Goal: Task Accomplishment & Management: Complete application form

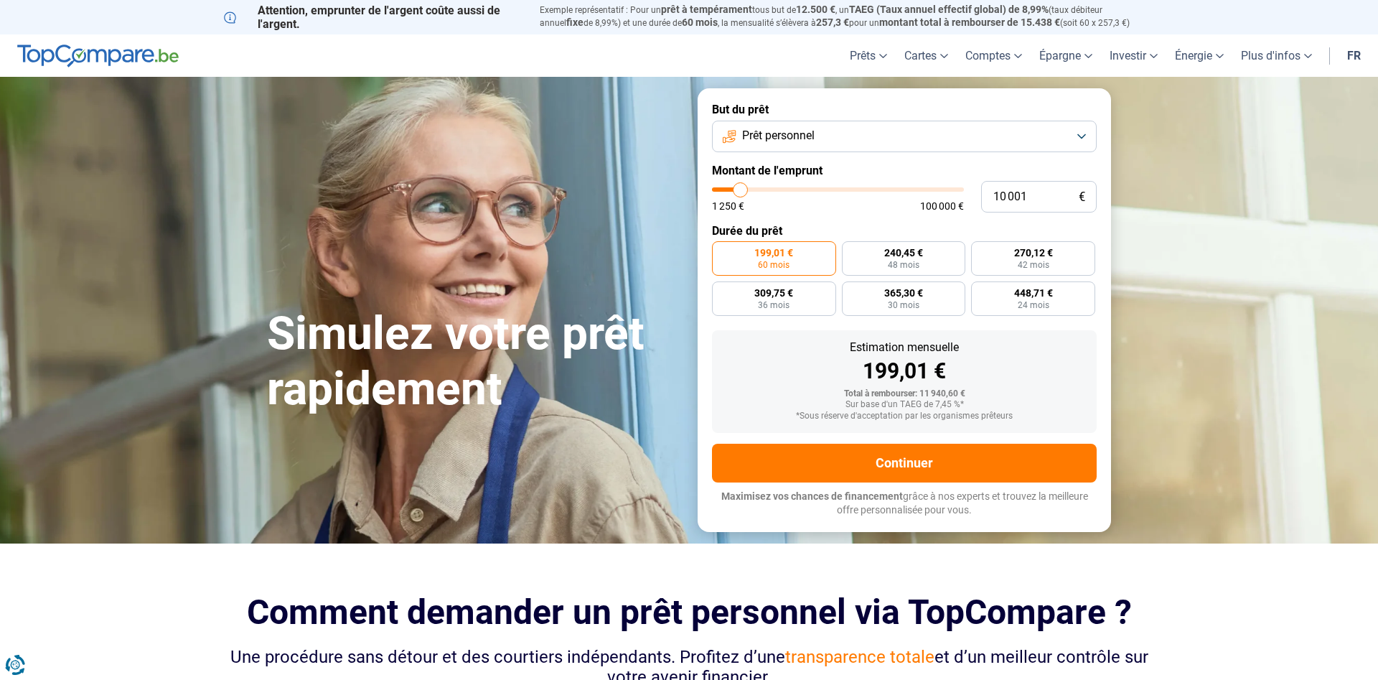
type input "10 250"
type input "10250"
type input "10 750"
type input "10750"
type input "11 750"
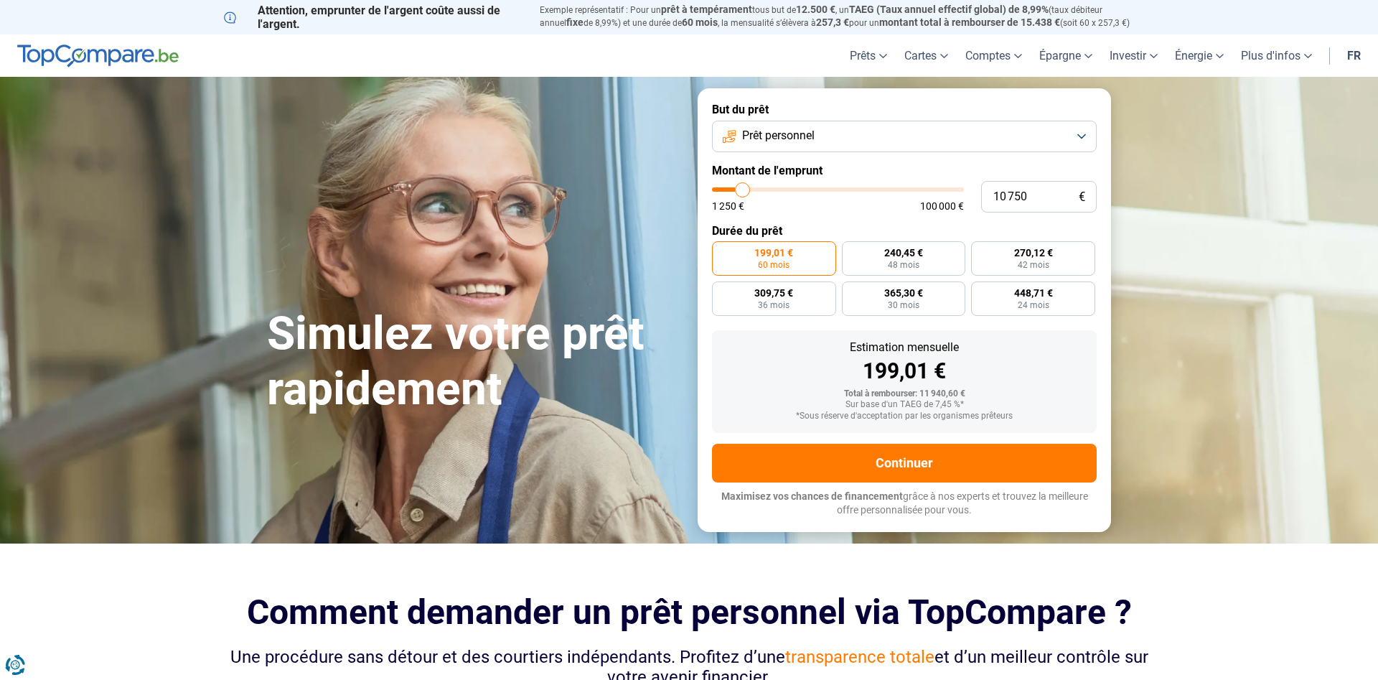
type input "11750"
type input "13 000"
type input "13000"
type input "14 000"
type input "14000"
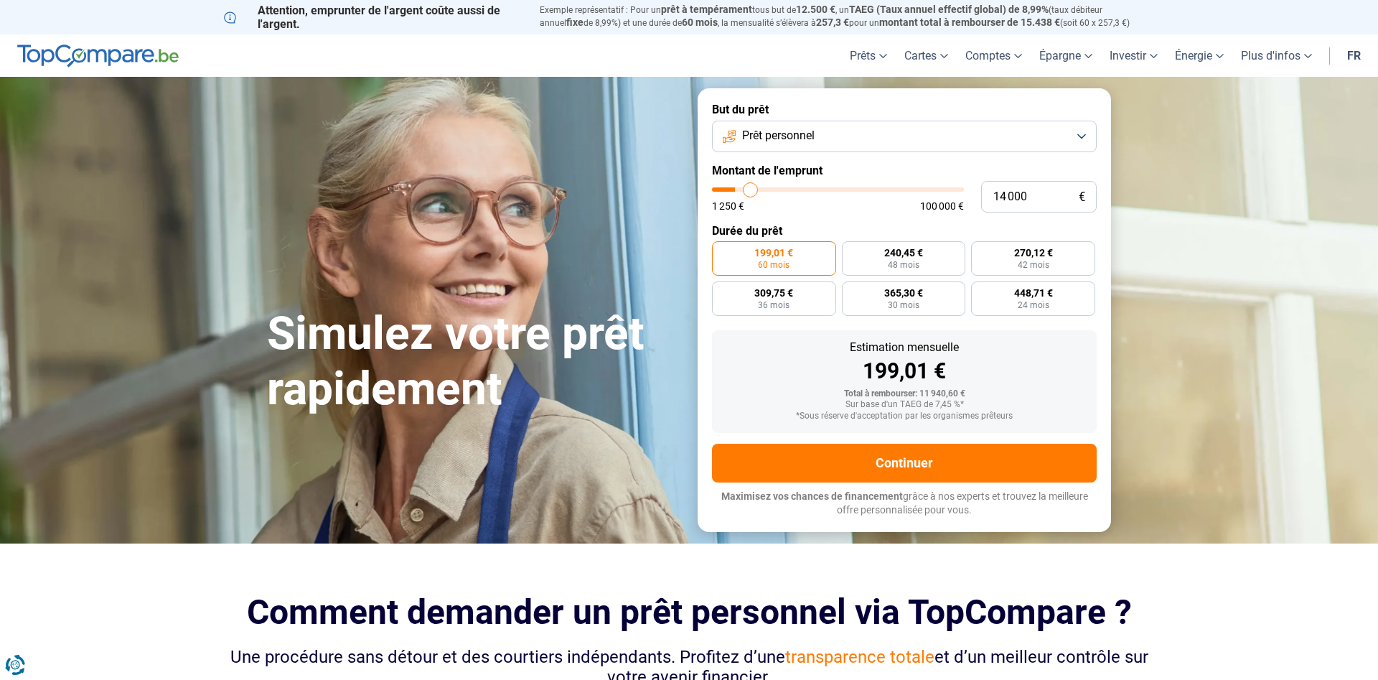
type input "14 250"
type input "14250"
type input "15 250"
type input "15250"
type input "15 750"
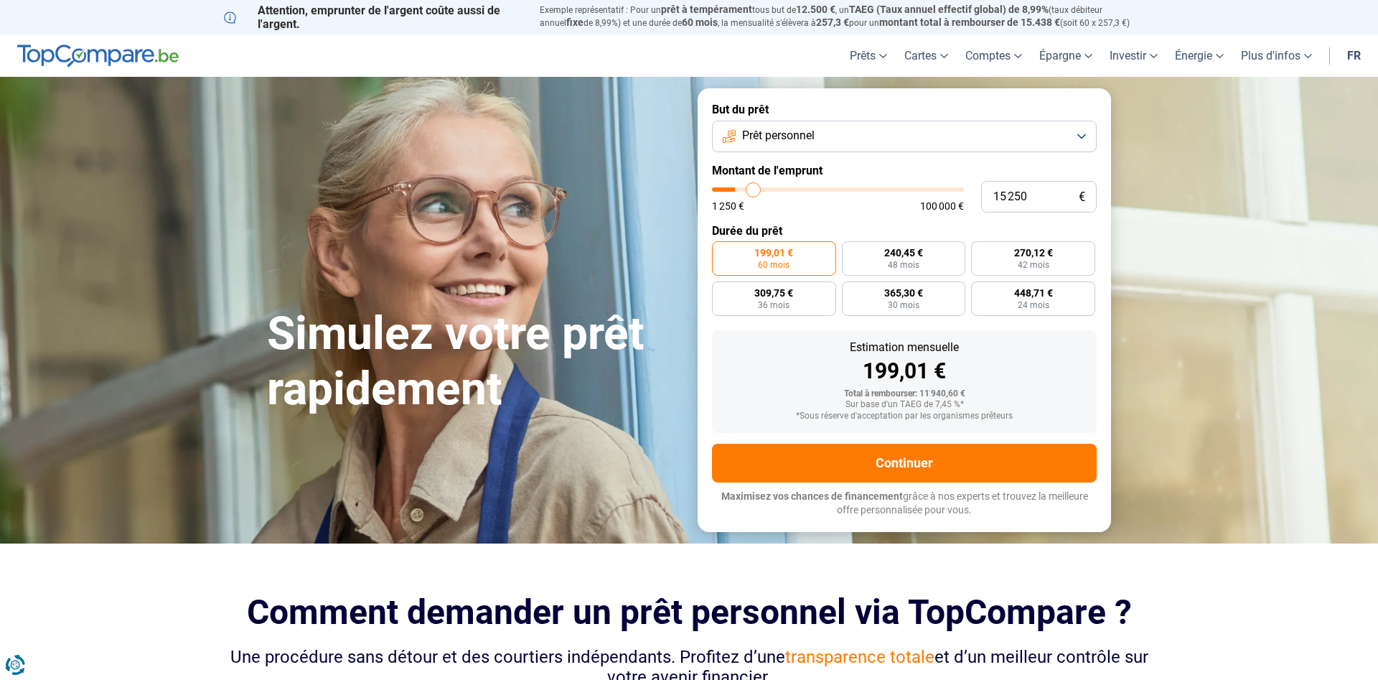
type input "15750"
type input "16 750"
type input "16750"
type input "17 500"
type input "17500"
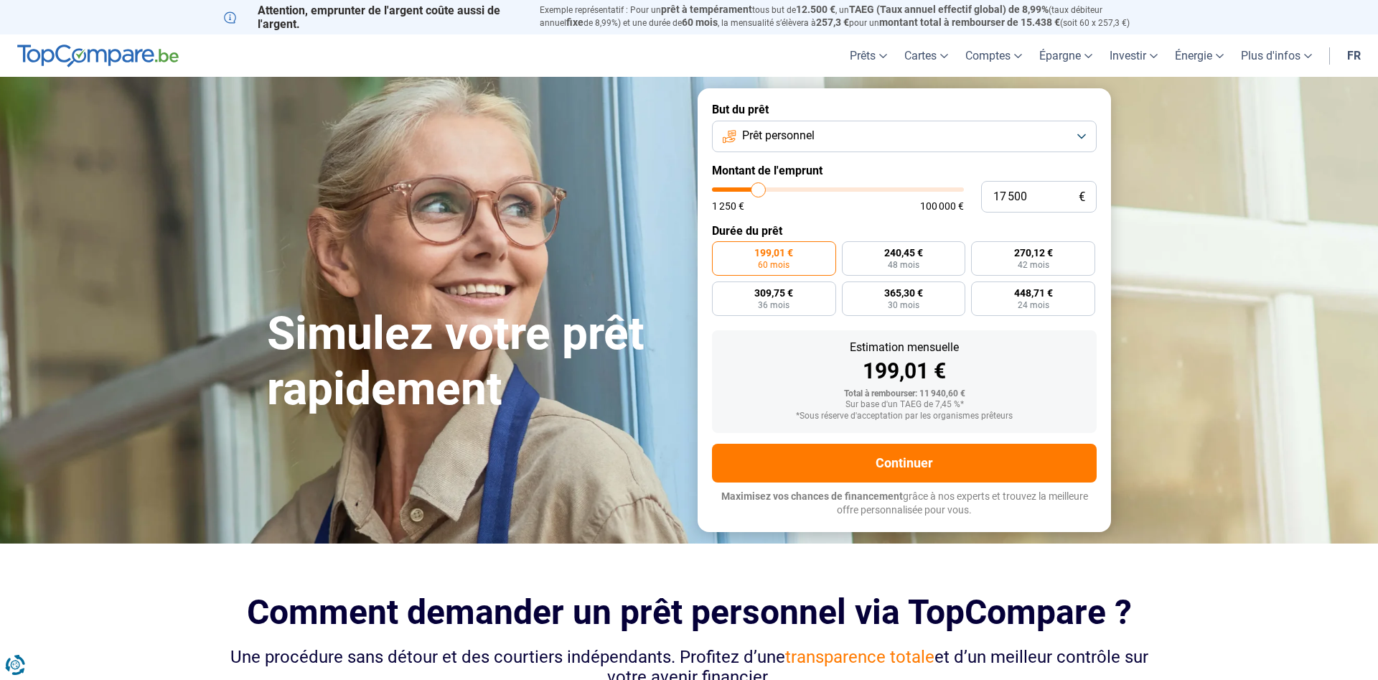
type input "17 750"
type input "17750"
type input "18 250"
type input "18250"
type input "20 000"
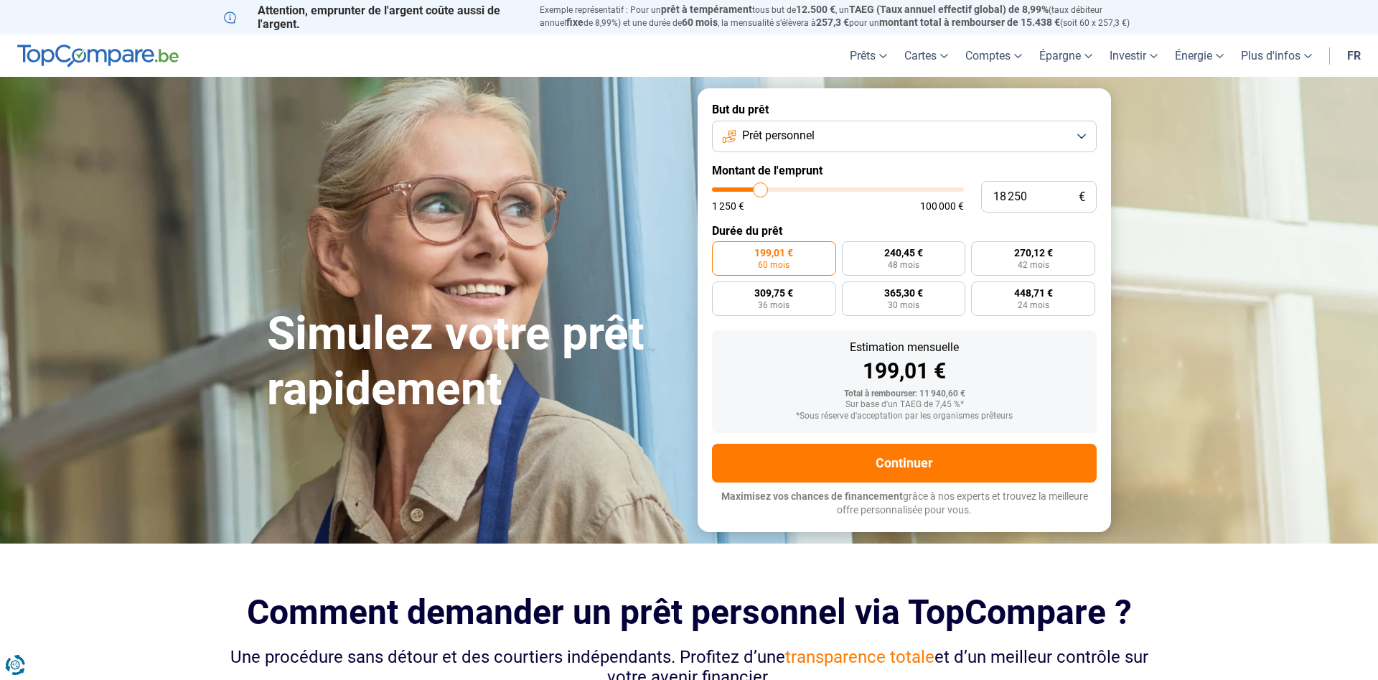
type input "20000"
type input "21 750"
type input "21750"
type input "23 000"
type input "23000"
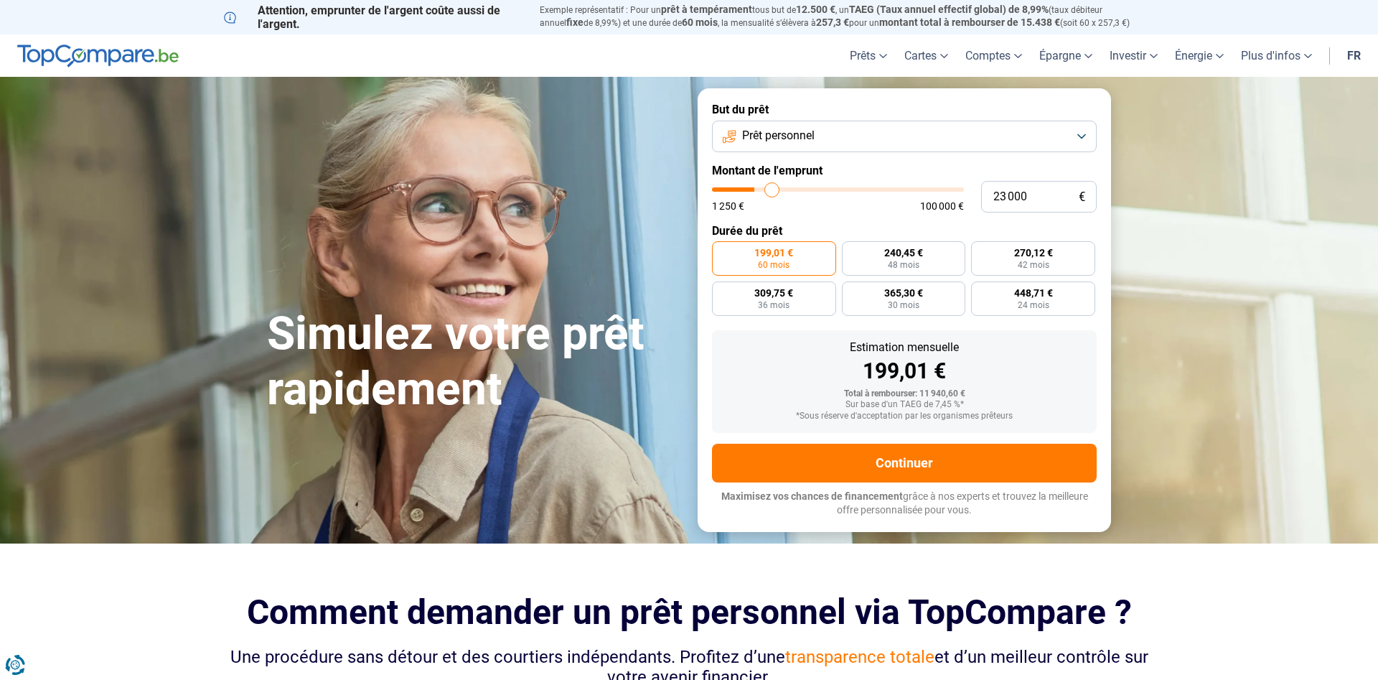
type input "24 000"
type input "24000"
type input "24 500"
type input "24500"
type input "24 750"
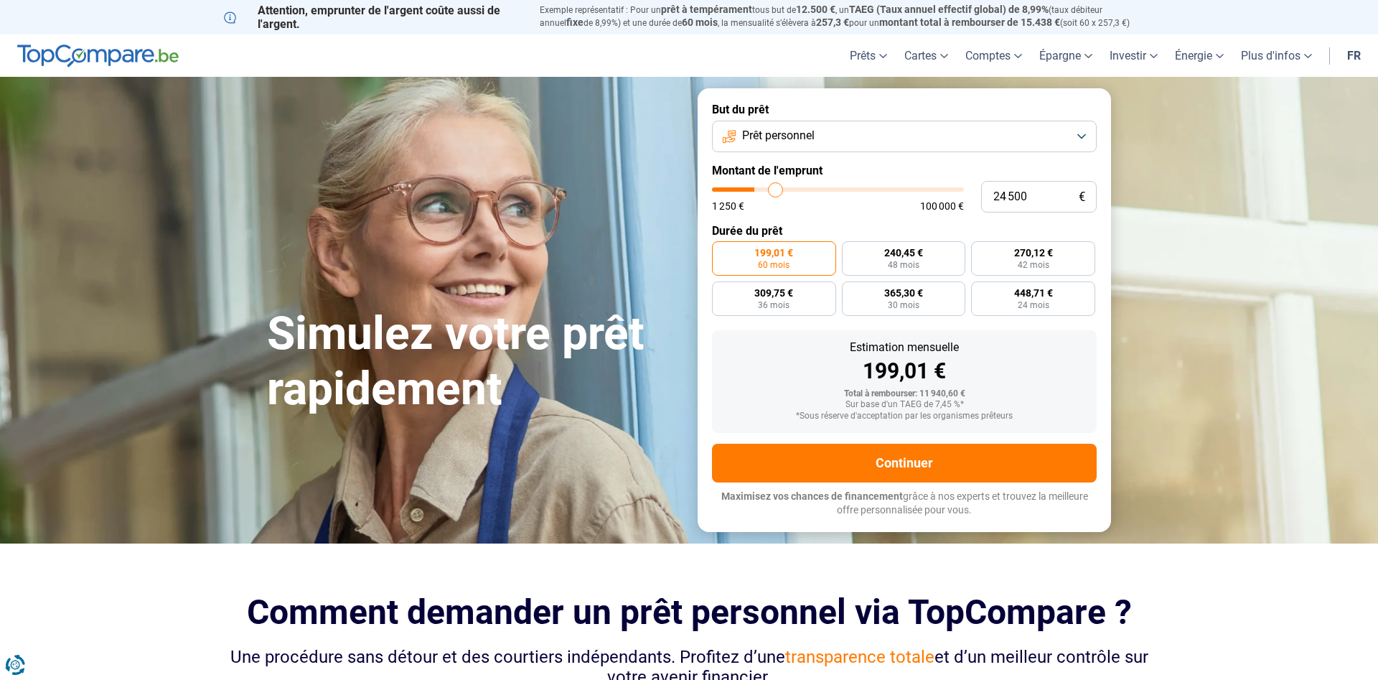
type input "24750"
type input "26 750"
type input "26750"
type input "28 250"
type input "28250"
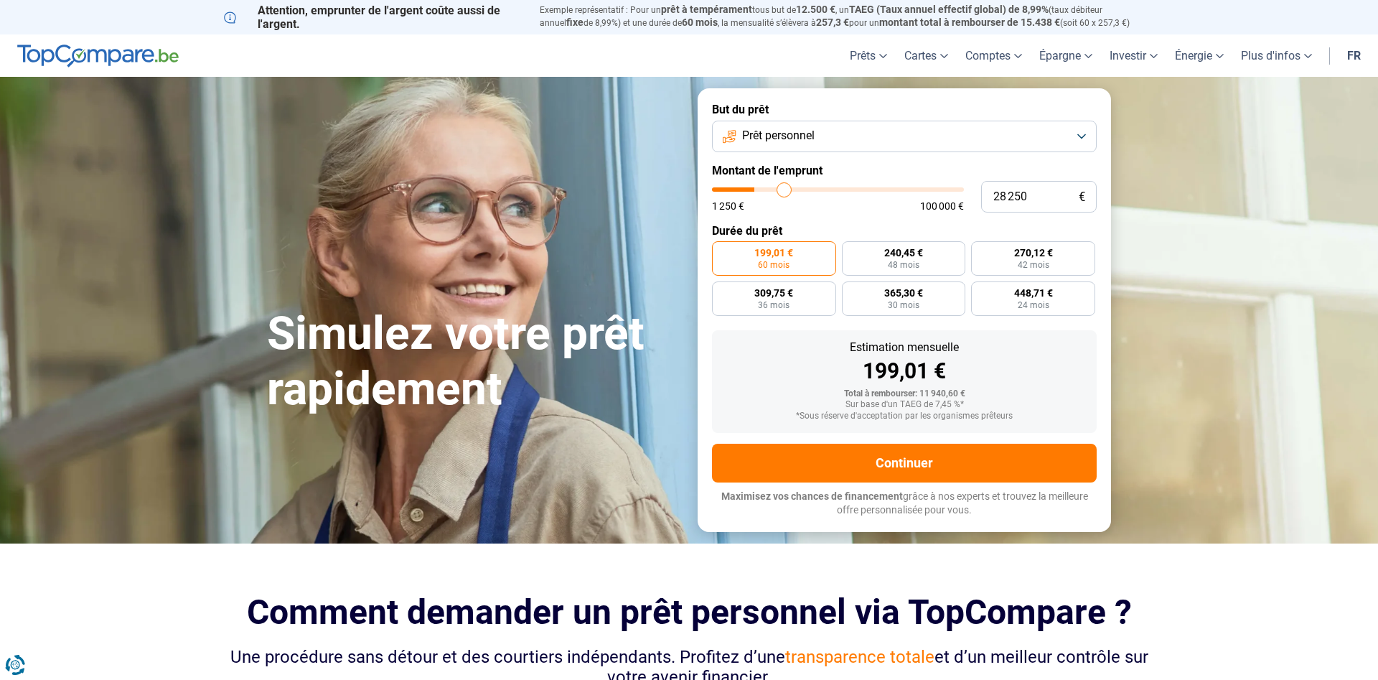
type input "30 750"
type input "30750"
type input "34 250"
type input "34250"
type input "36 750"
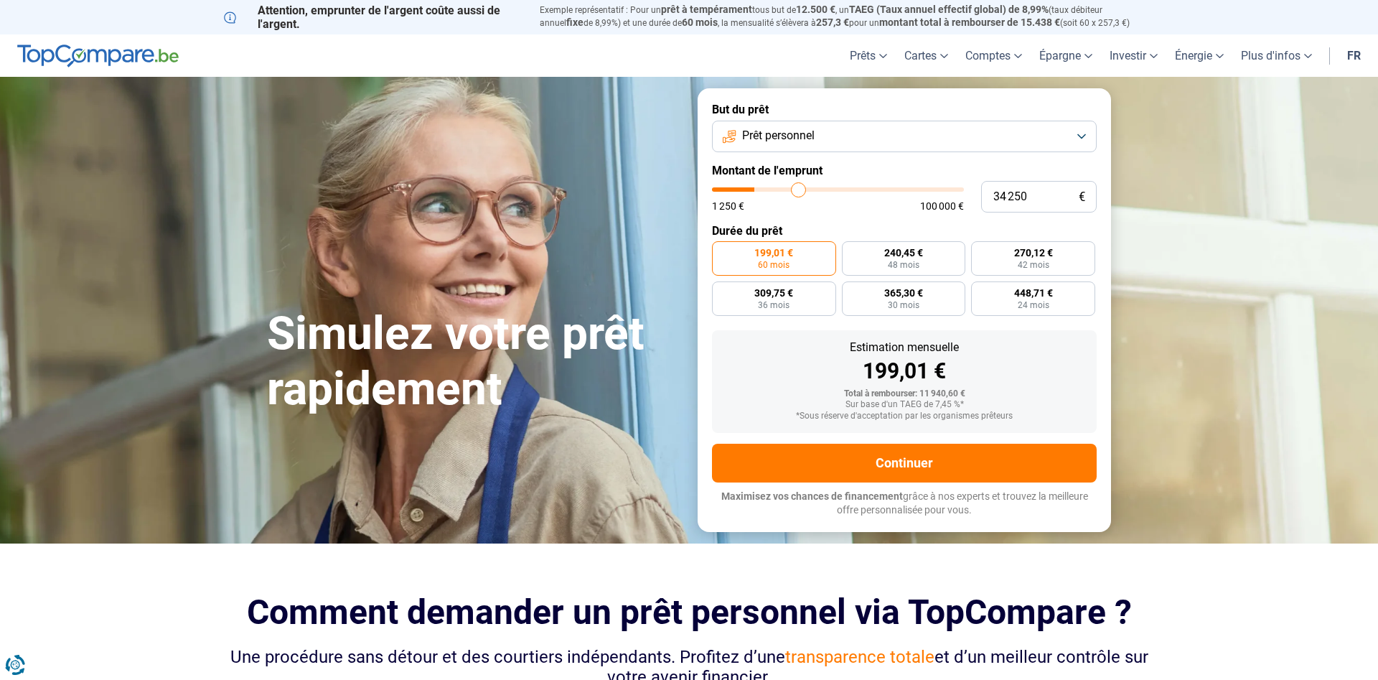
type input "36750"
type input "40 000"
type input "40000"
type input "42 750"
type input "42750"
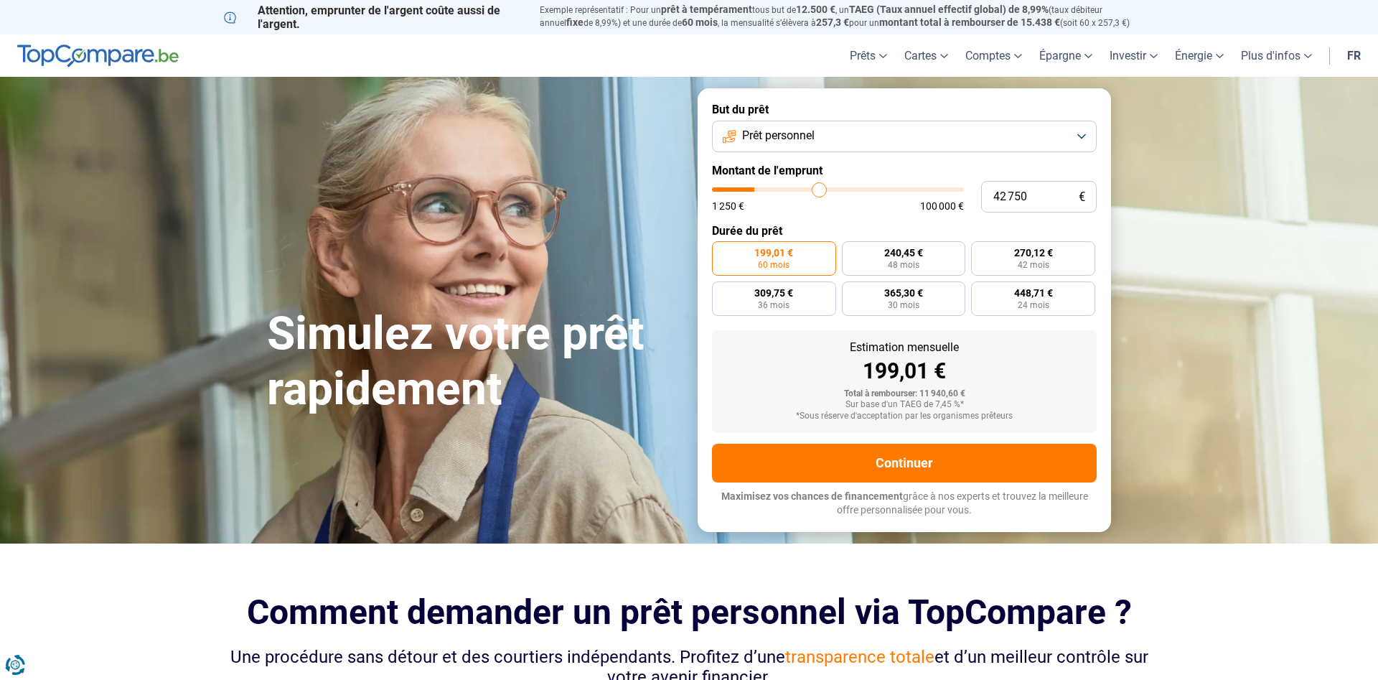
type input "43 500"
type input "43500"
type input "44 500"
type input "44500"
type input "45 750"
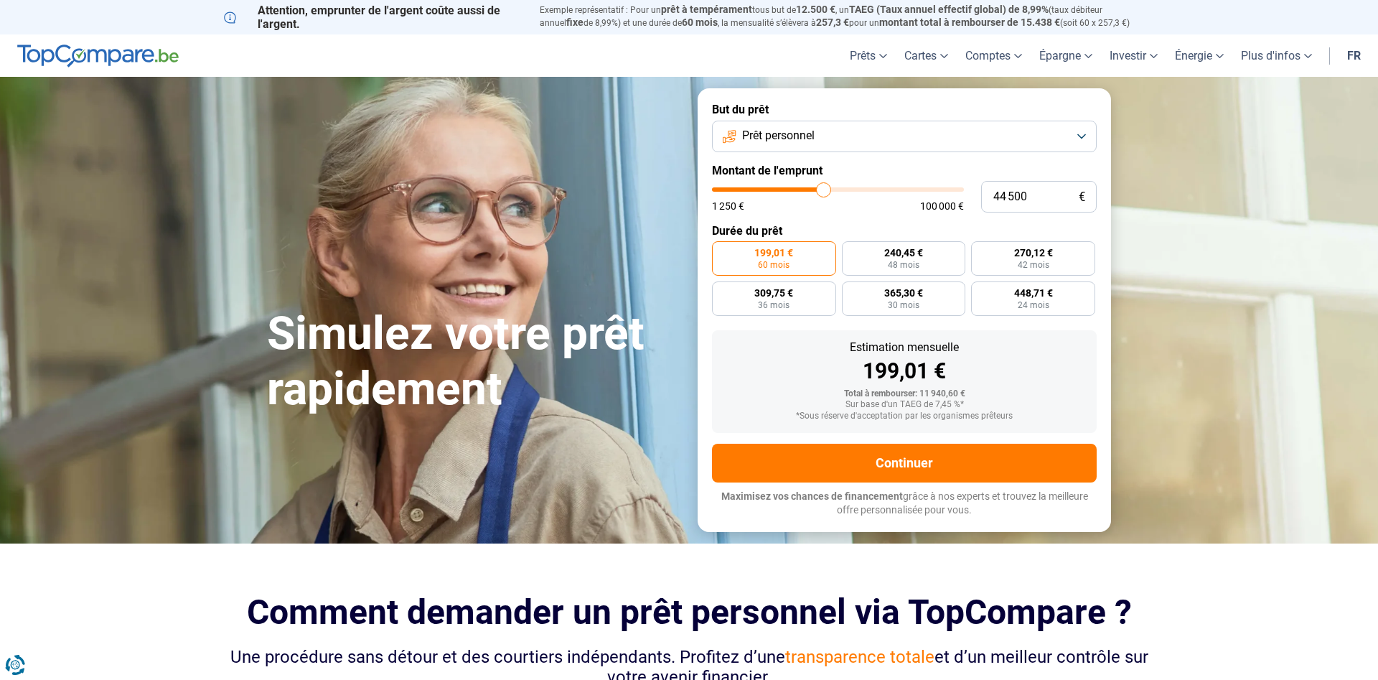
type input "45750"
type input "47 250"
type input "47250"
type input "47 750"
type input "47750"
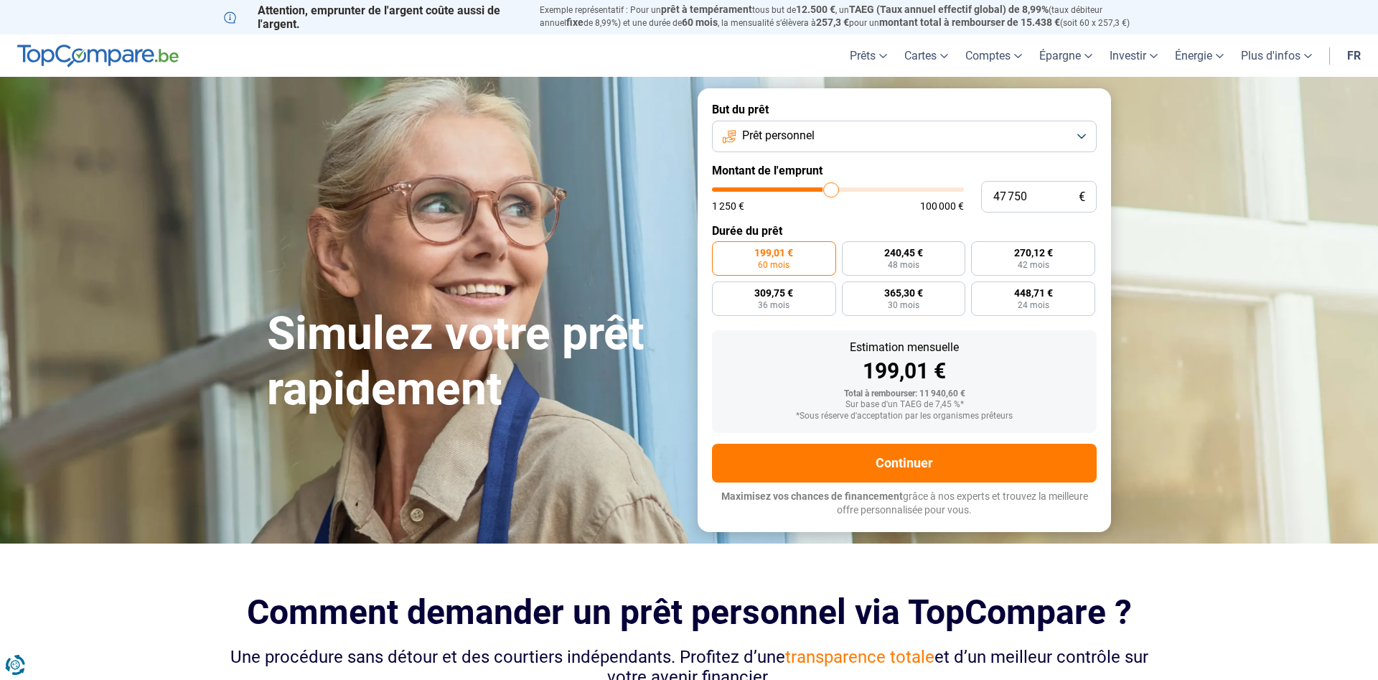
type input "49 000"
type input "49000"
type input "49 250"
type input "49250"
type input "49 750"
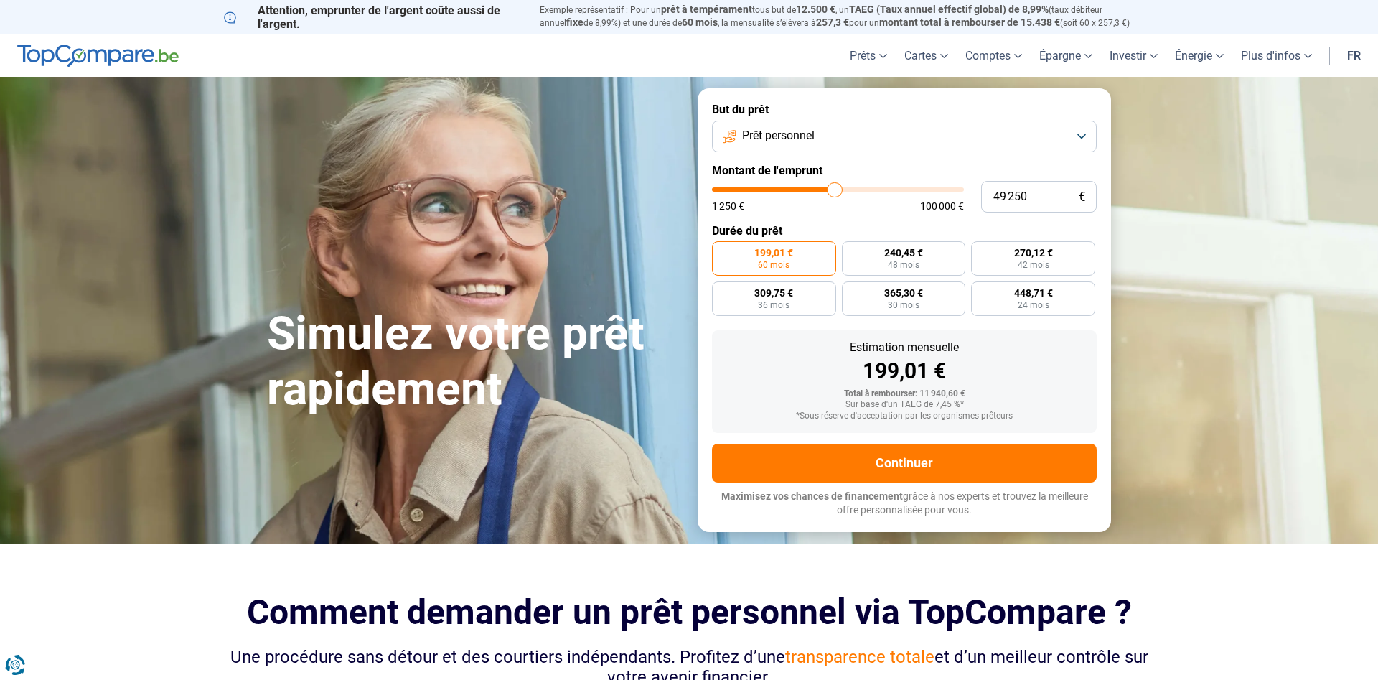
type input "49750"
type input "50 250"
type input "50250"
type input "51 000"
type input "51000"
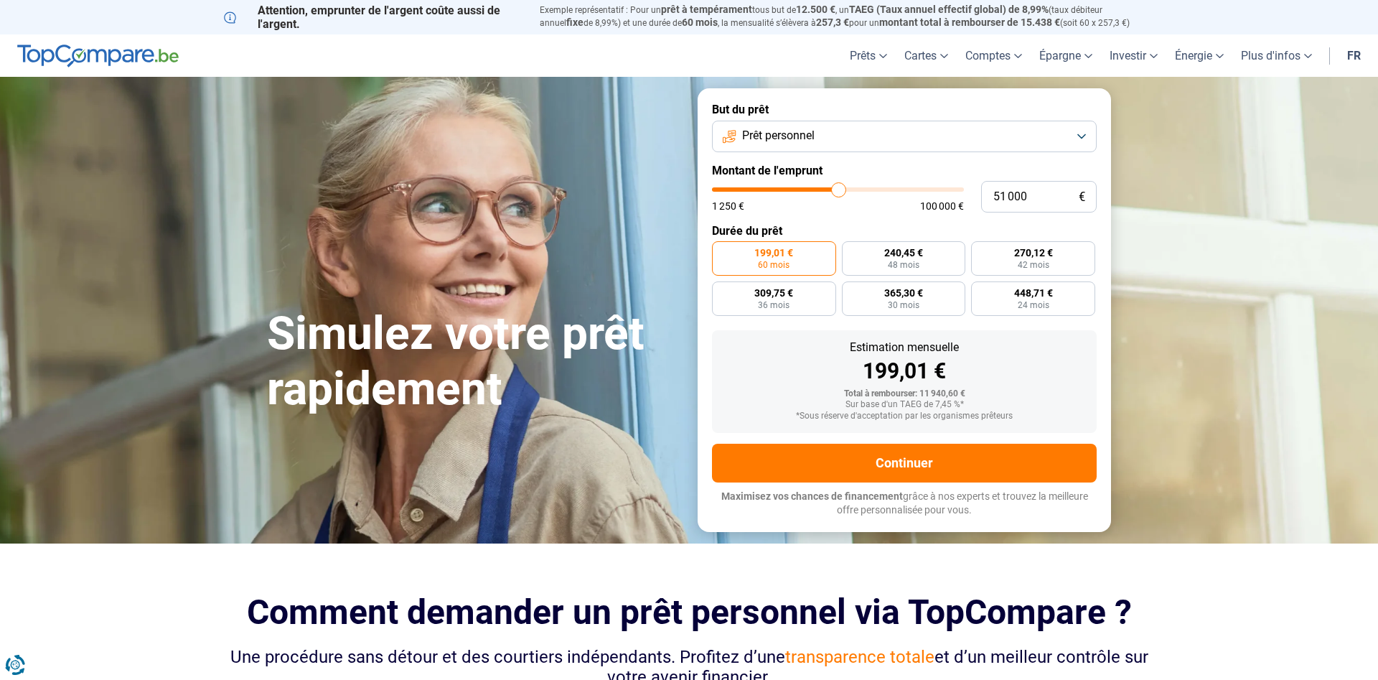
type input "51 250"
type input "51250"
type input "51 000"
type input "51000"
type input "50 500"
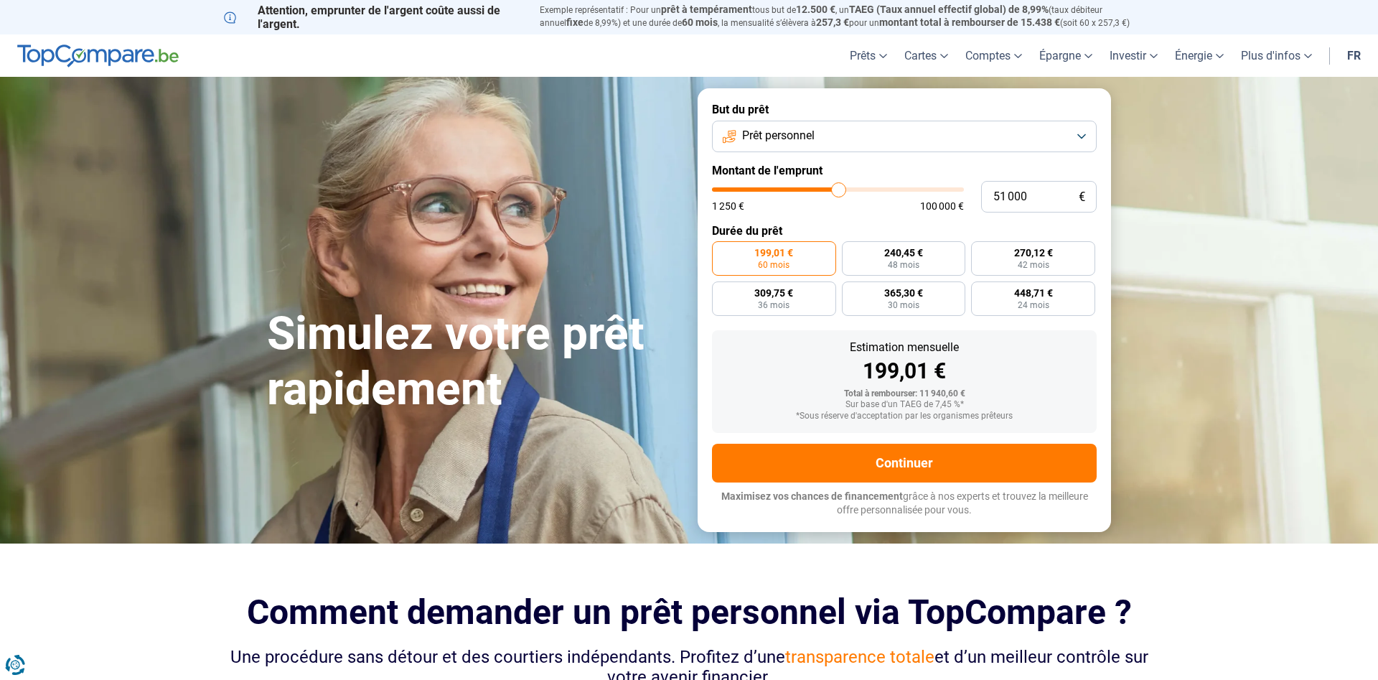
type input "50500"
type input "49 750"
type input "49750"
type input "49 250"
type input "49250"
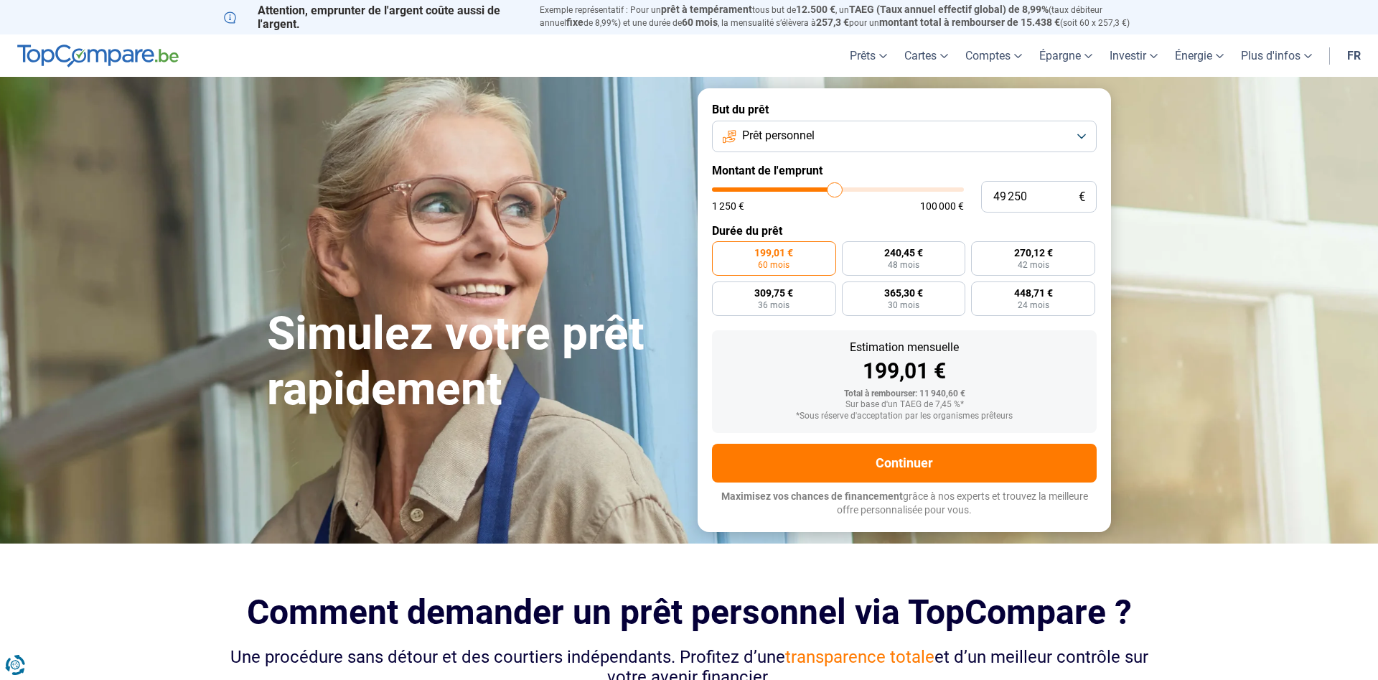
type input "48 250"
type input "48250"
type input "48 000"
type input "48000"
type input "47 750"
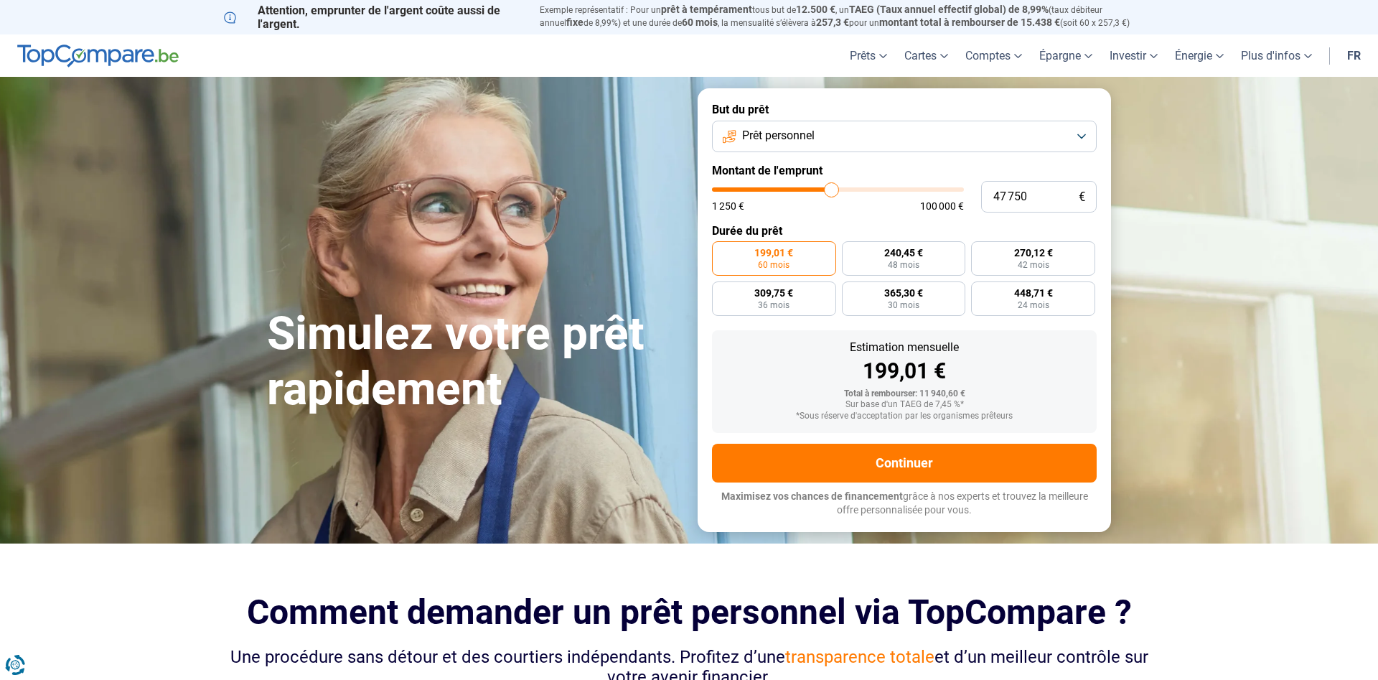
type input "47750"
type input "47 500"
type input "47500"
type input "45 000"
type input "45000"
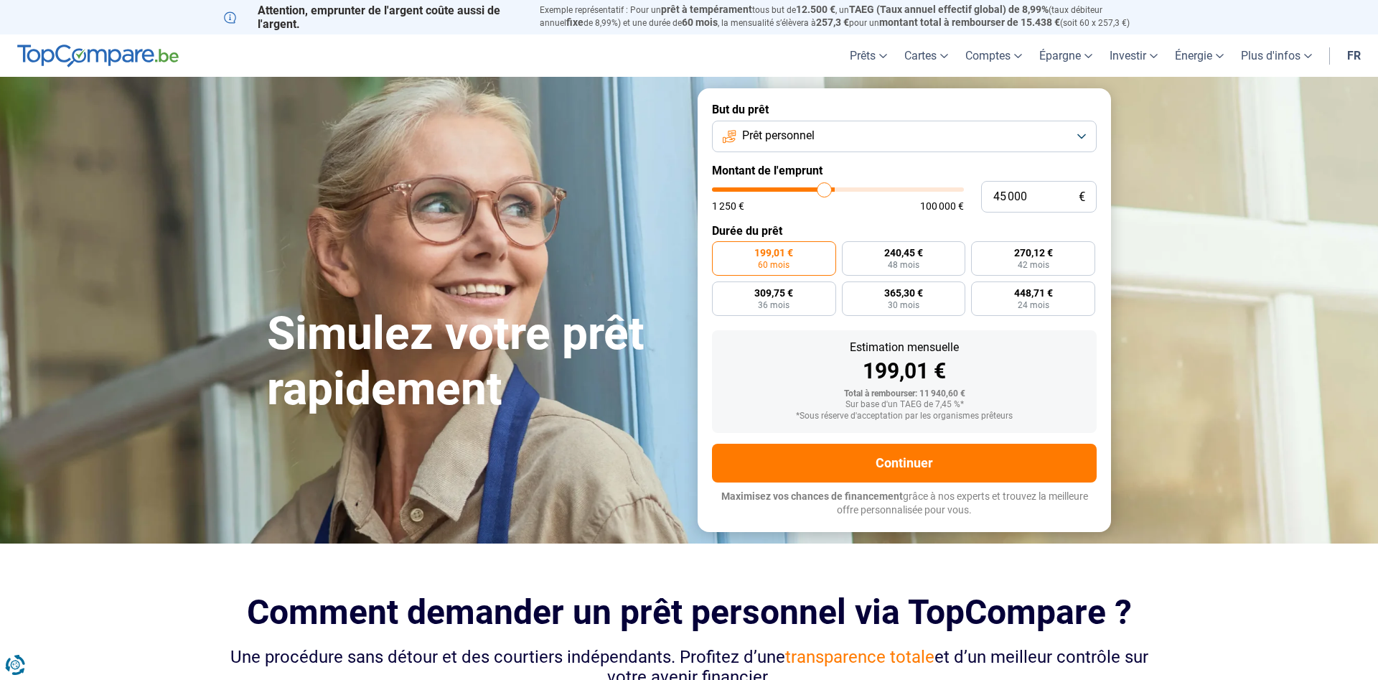
type input "43 250"
type input "43250"
type input "39 000"
type input "39000"
type input "36 250"
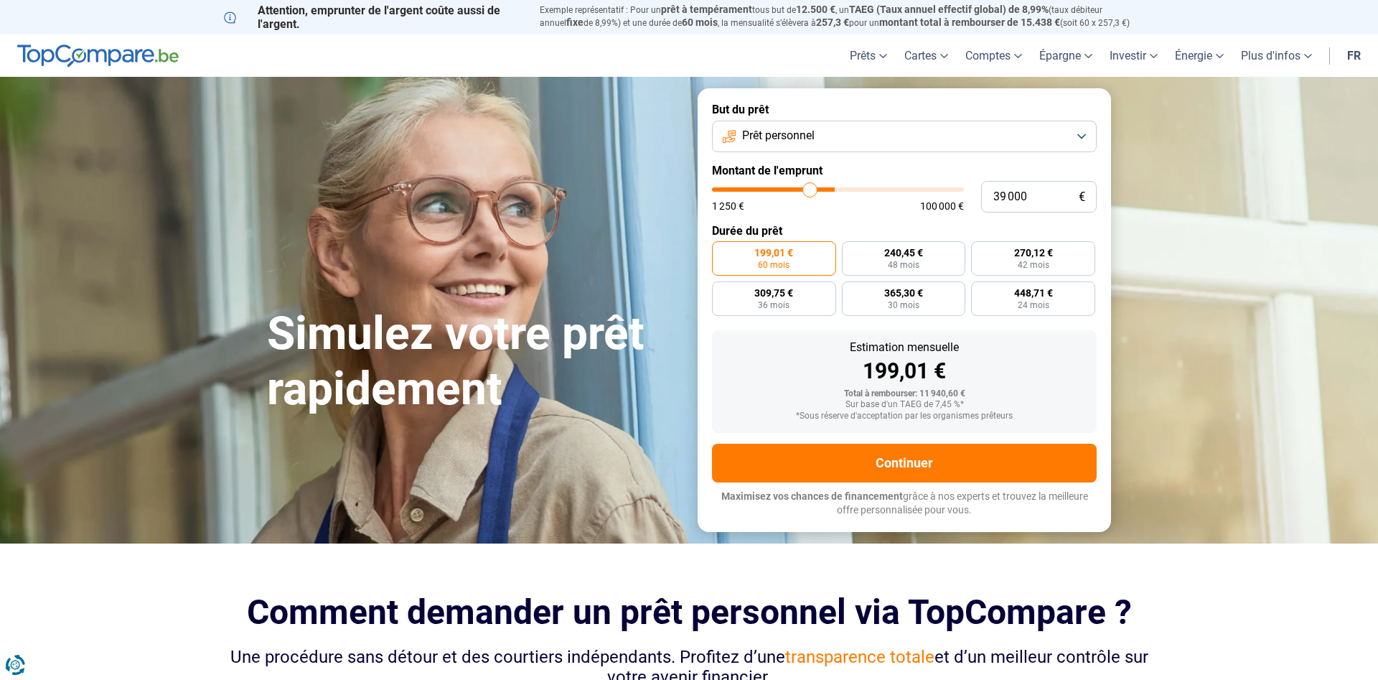
type input "36250"
type input "35 500"
type input "35500"
type input "35 250"
type input "35250"
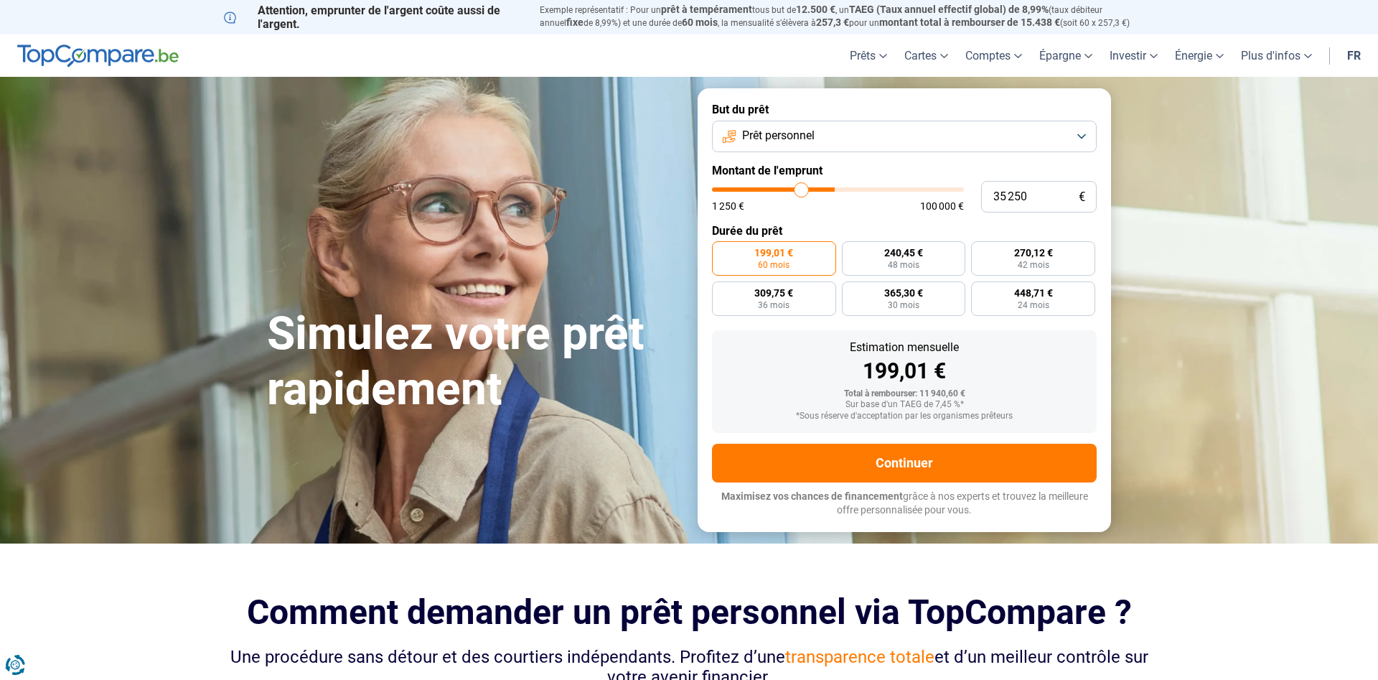
type input "34 250"
type input "34250"
type input "34 000"
type input "34000"
type input "33 750"
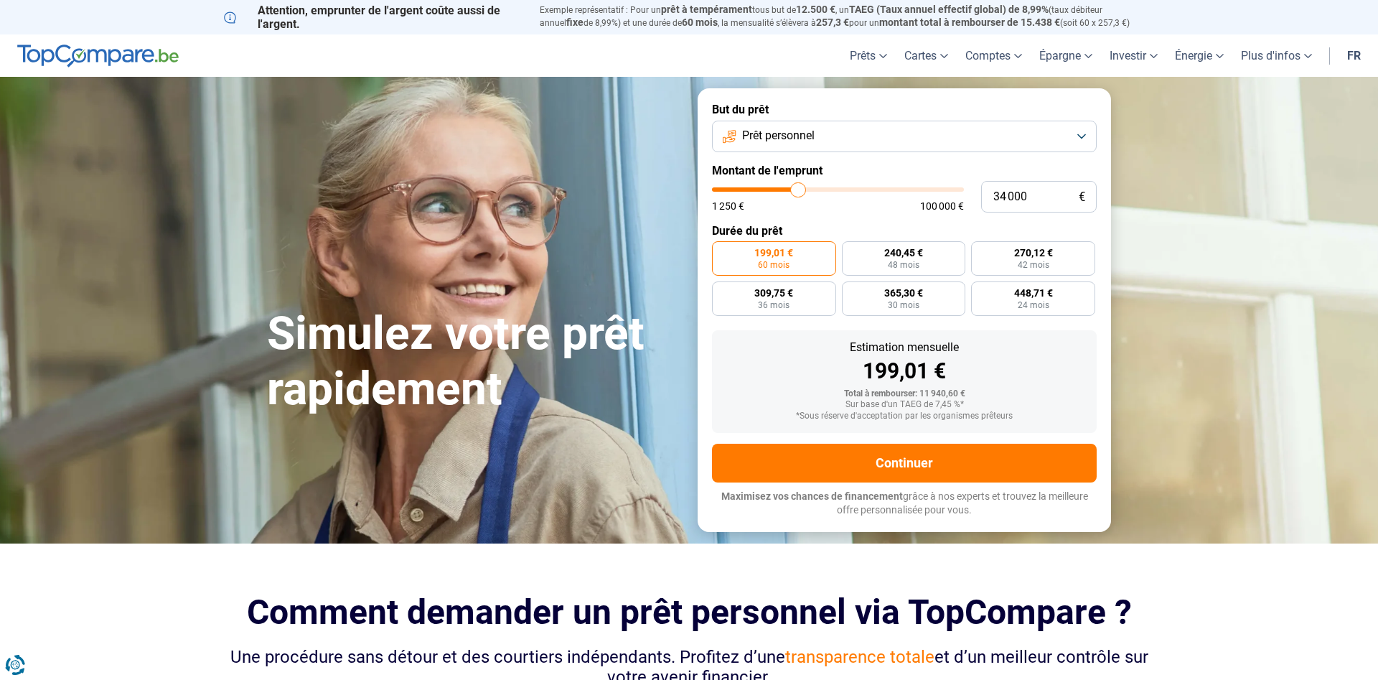
type input "33750"
type input "33 250"
type input "33250"
type input "32 750"
type input "32750"
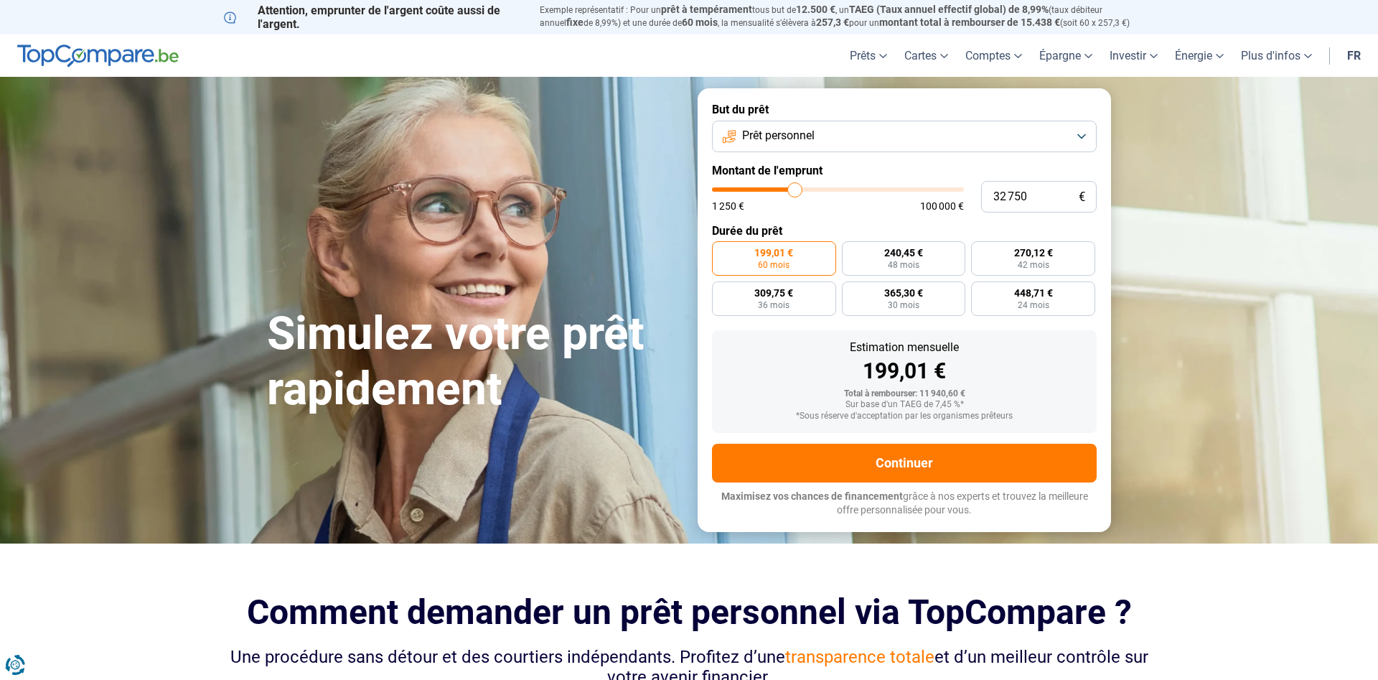
type input "32 500"
type input "32500"
type input "32 250"
type input "32250"
type input "32 000"
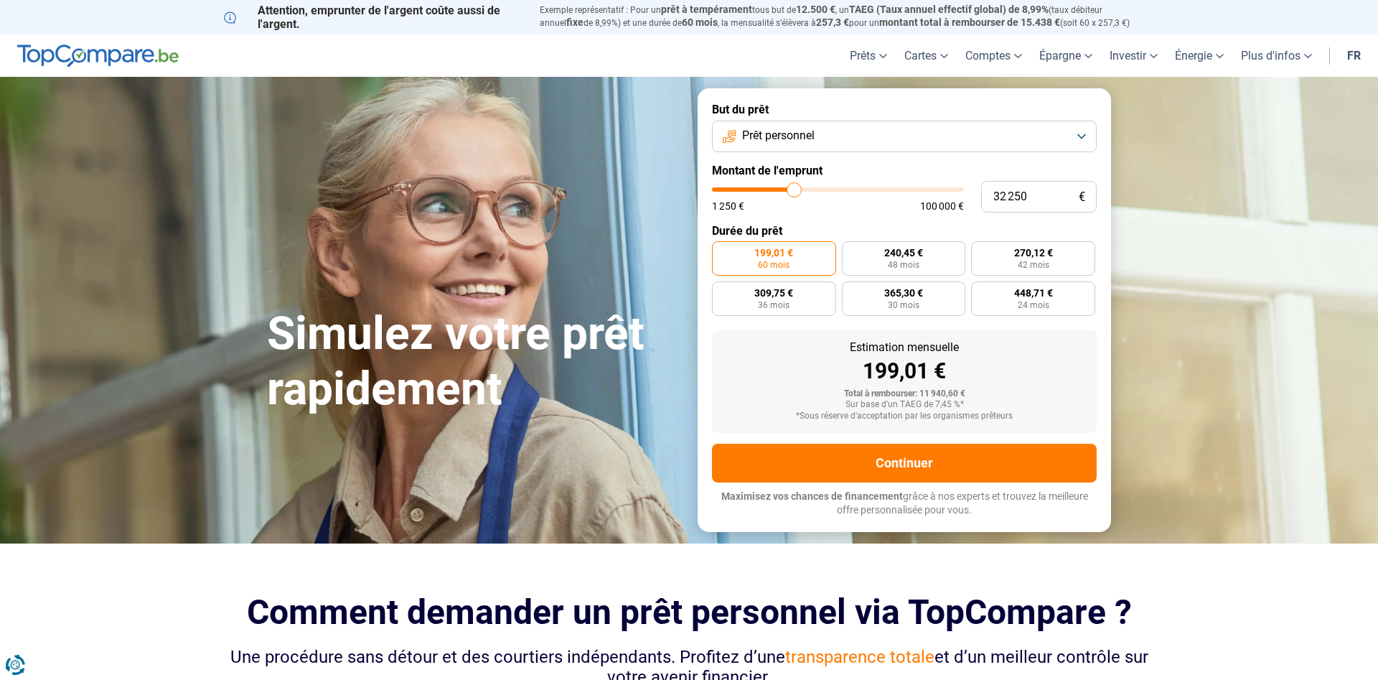
type input "32000"
type input "31 250"
type input "31250"
type input "31 000"
type input "31000"
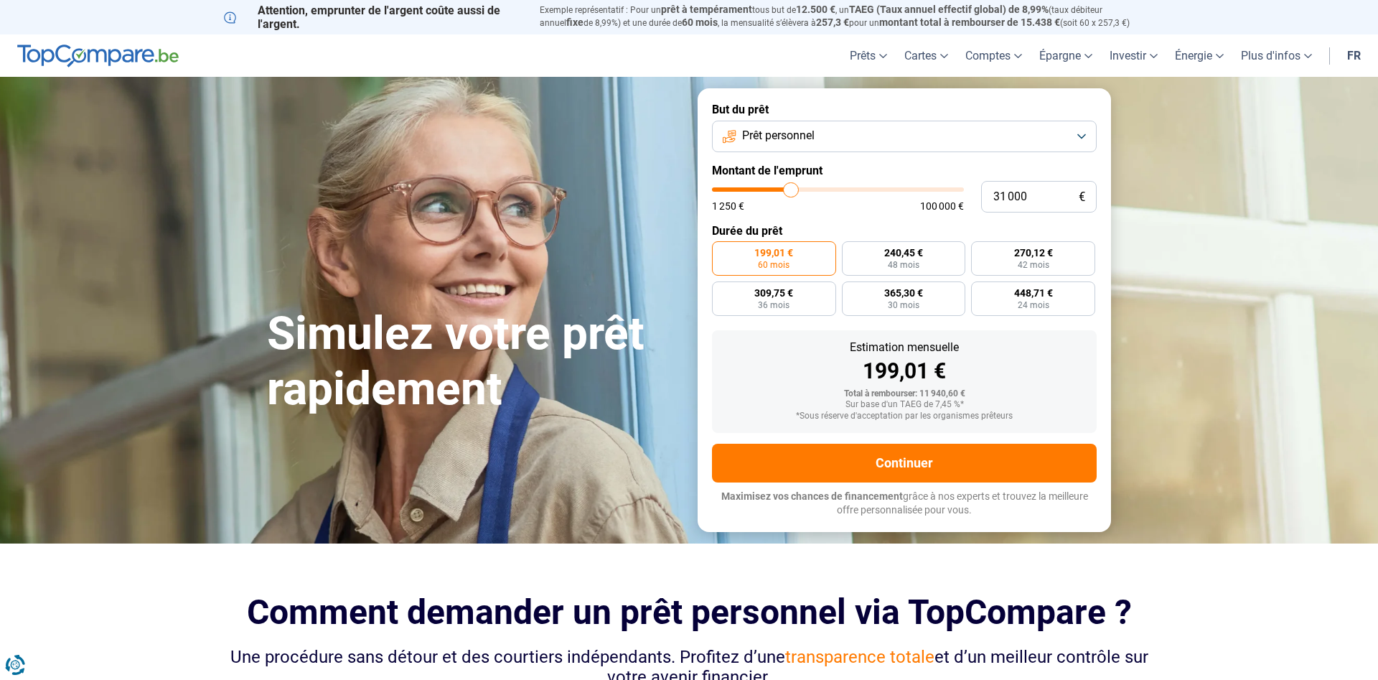
type input "30 750"
type input "30750"
type input "30 250"
type input "30250"
type input "29 750"
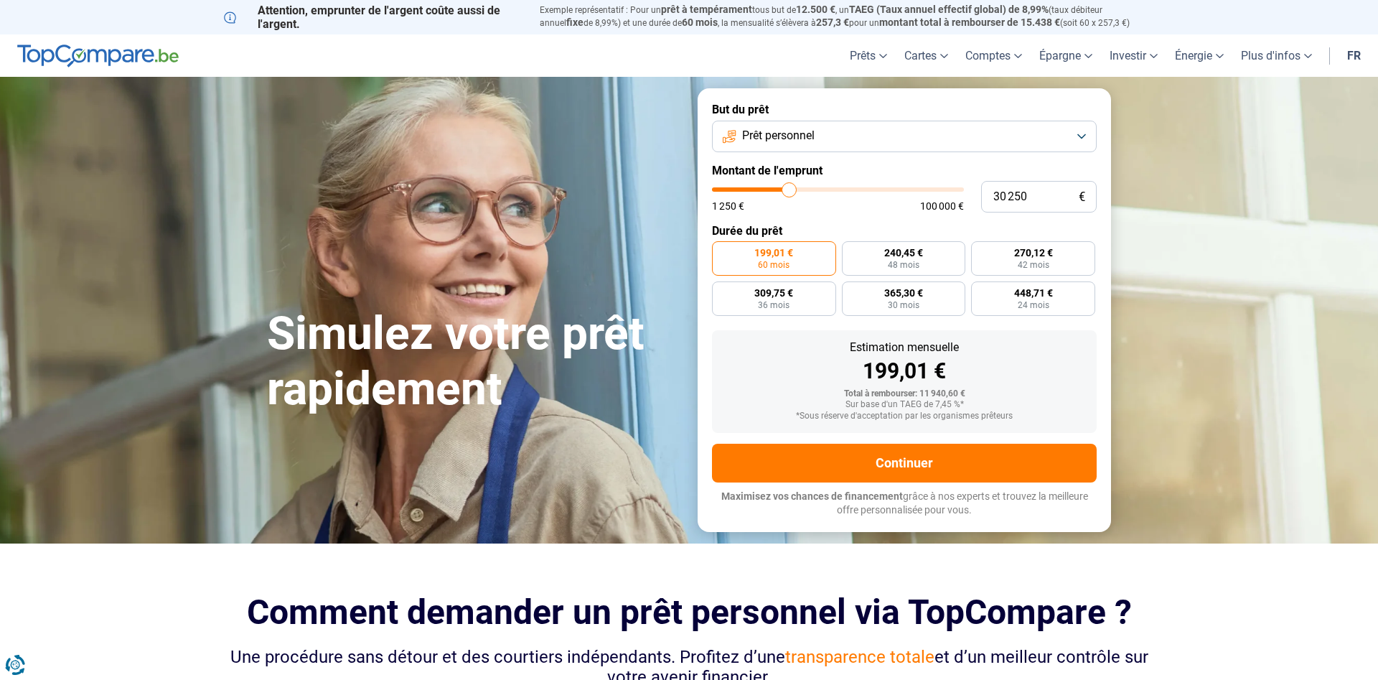
type input "29750"
type input "29 500"
type input "29500"
type input "29 250"
type input "29250"
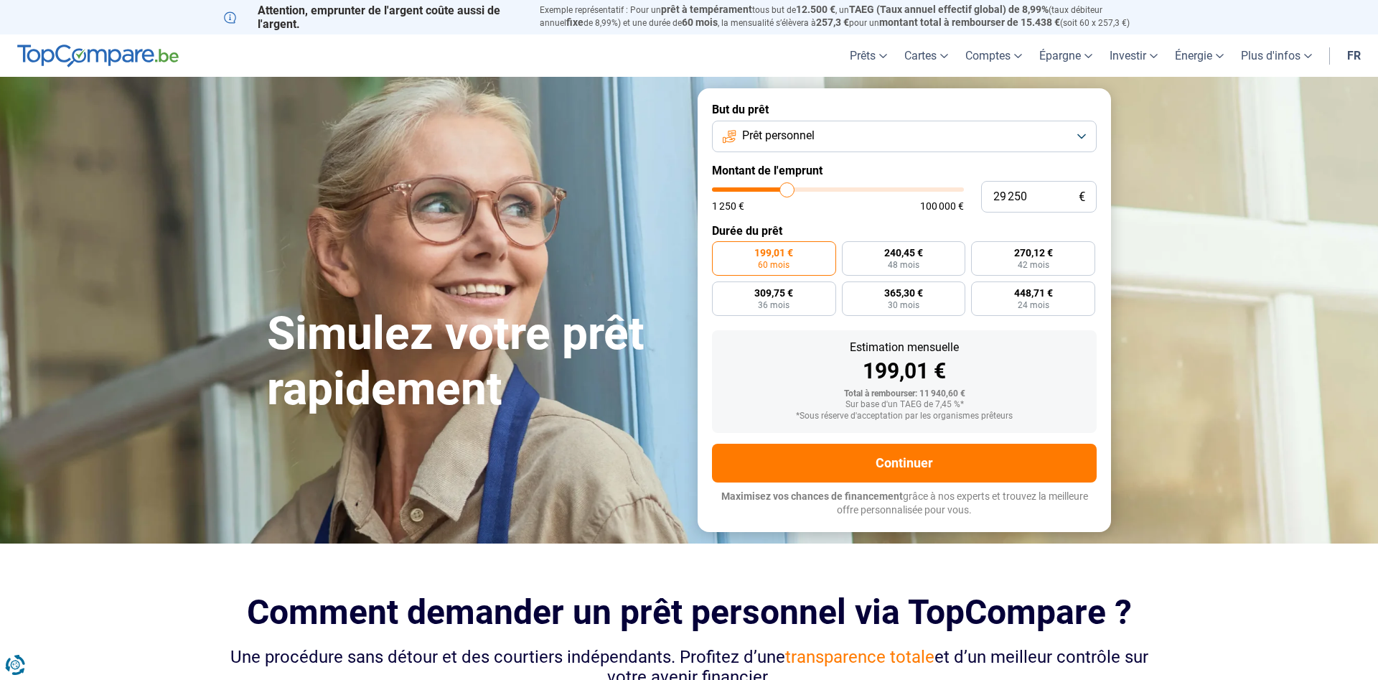
type input "28 750"
type input "28750"
type input "28 000"
type input "28000"
type input "27 500"
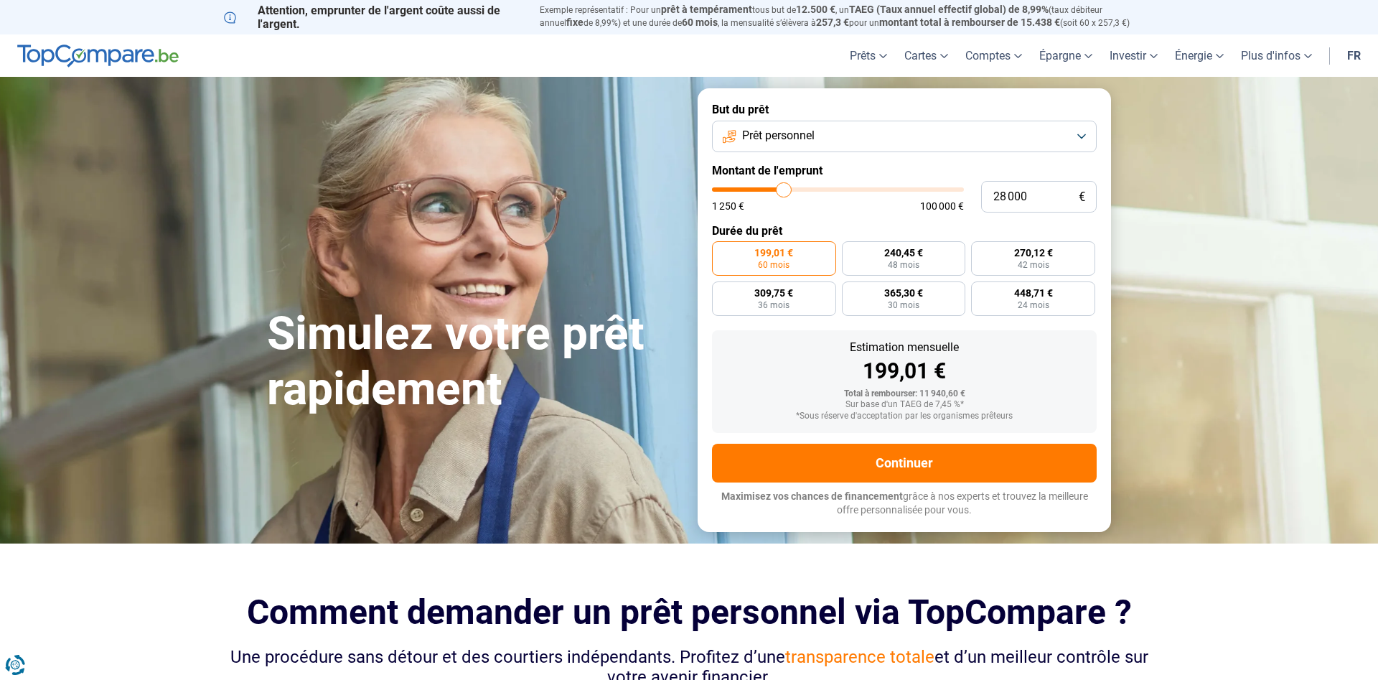
type input "27500"
type input "27 250"
type input "27250"
type input "27 000"
type input "27000"
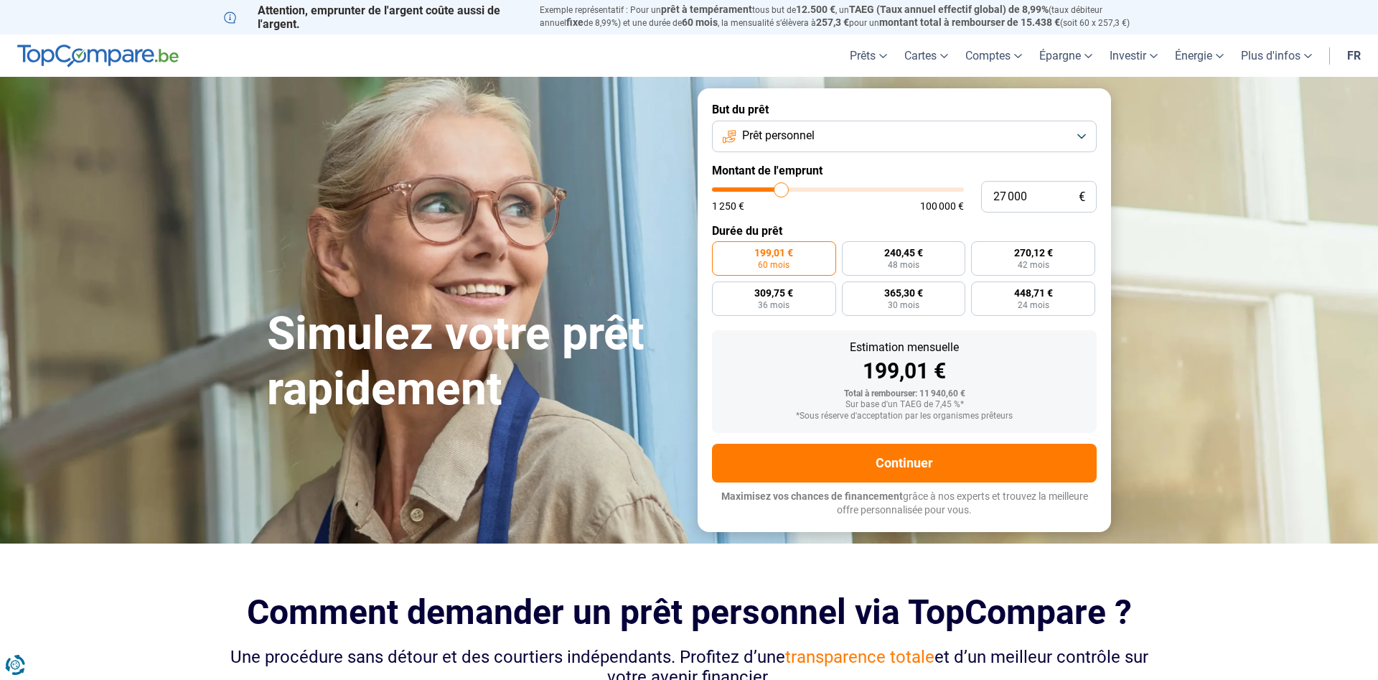
type input "26 500"
type input "26500"
type input "26 000"
type input "26000"
type input "25 750"
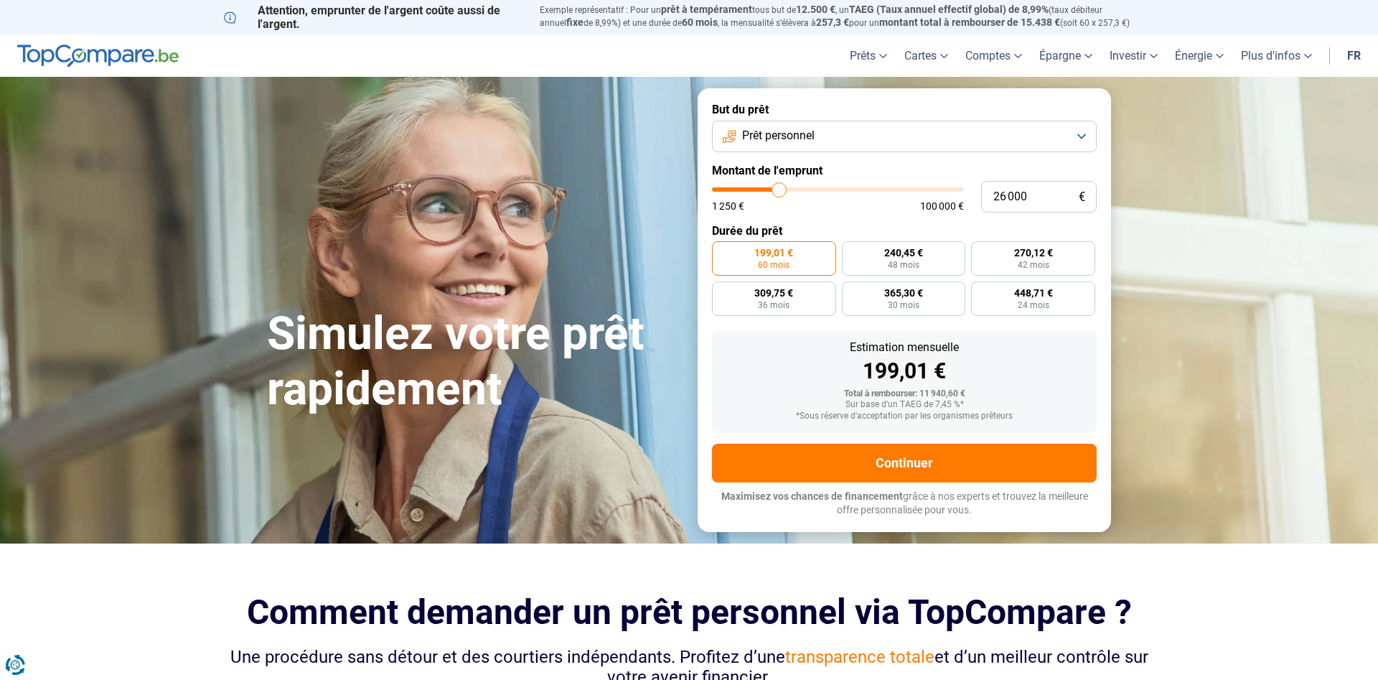
type input "25750"
type input "25 500"
type input "25500"
type input "25 000"
type input "25000"
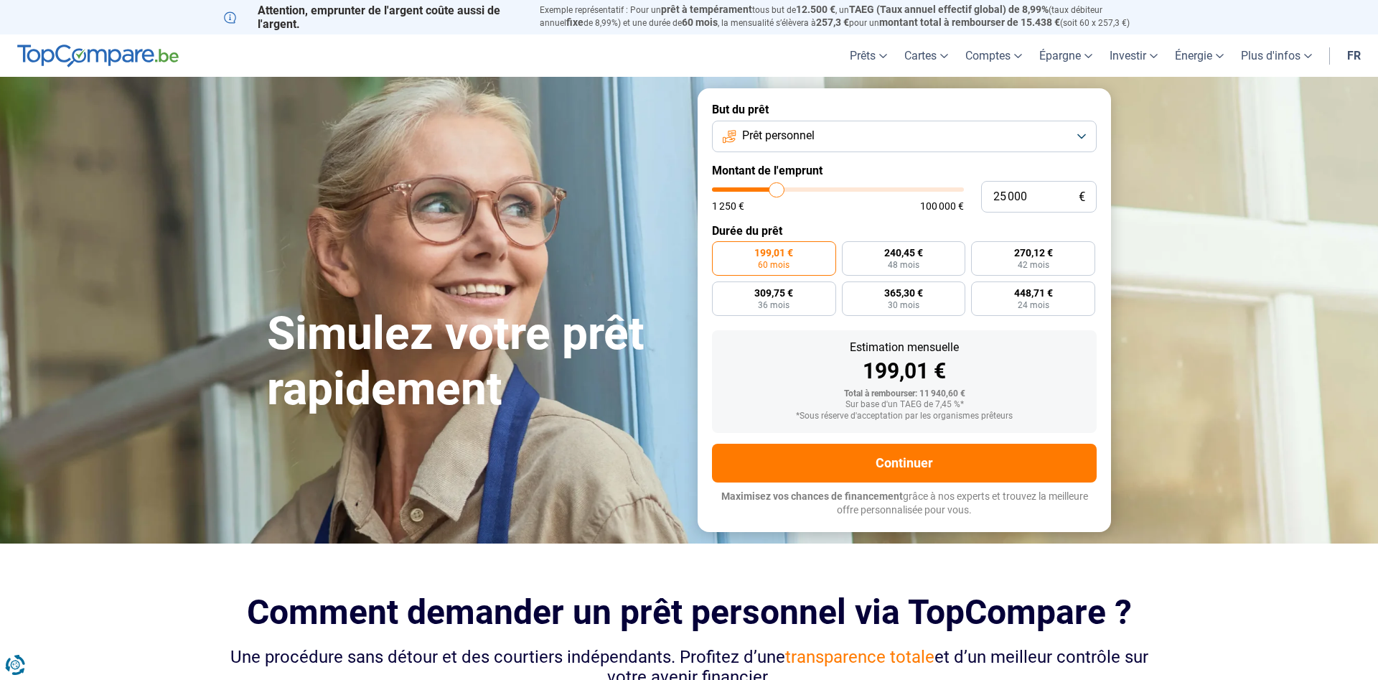
type input "24 500"
type input "24500"
type input "24 250"
type input "24250"
type input "23 500"
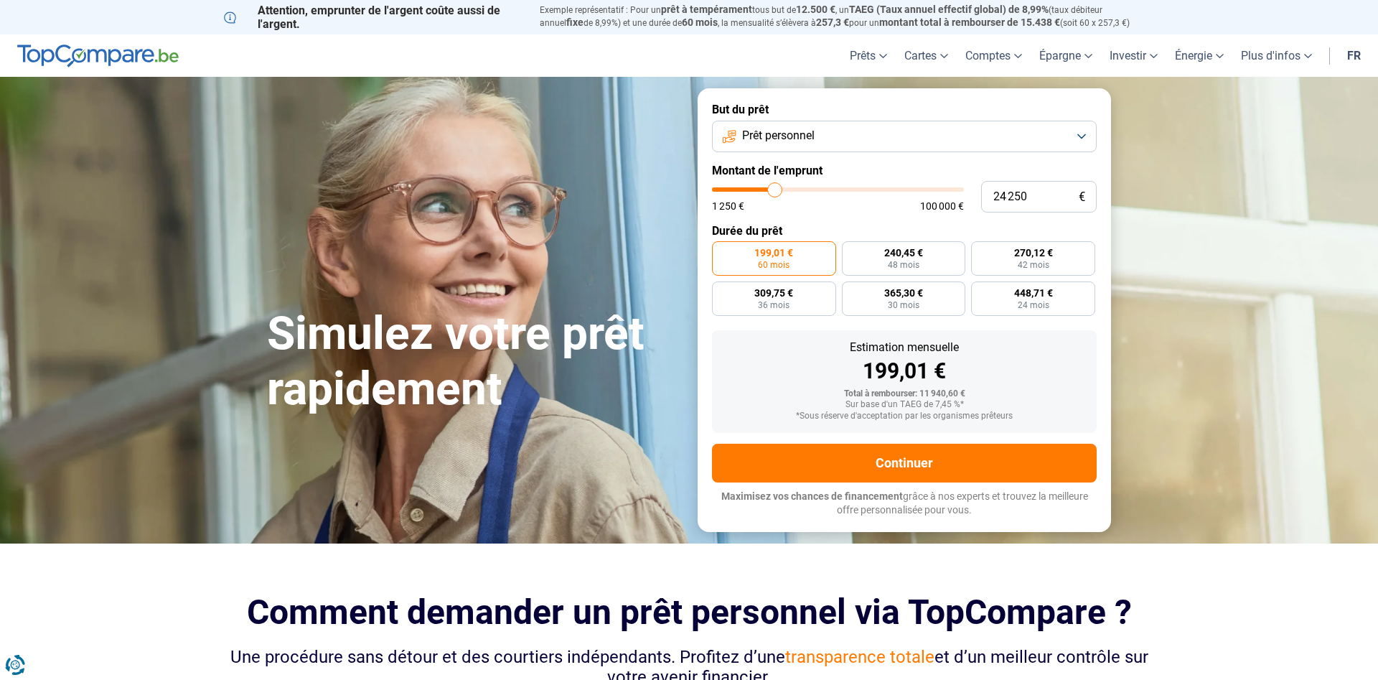
type input "23500"
type input "23 250"
type input "23250"
type input "23 000"
type input "23000"
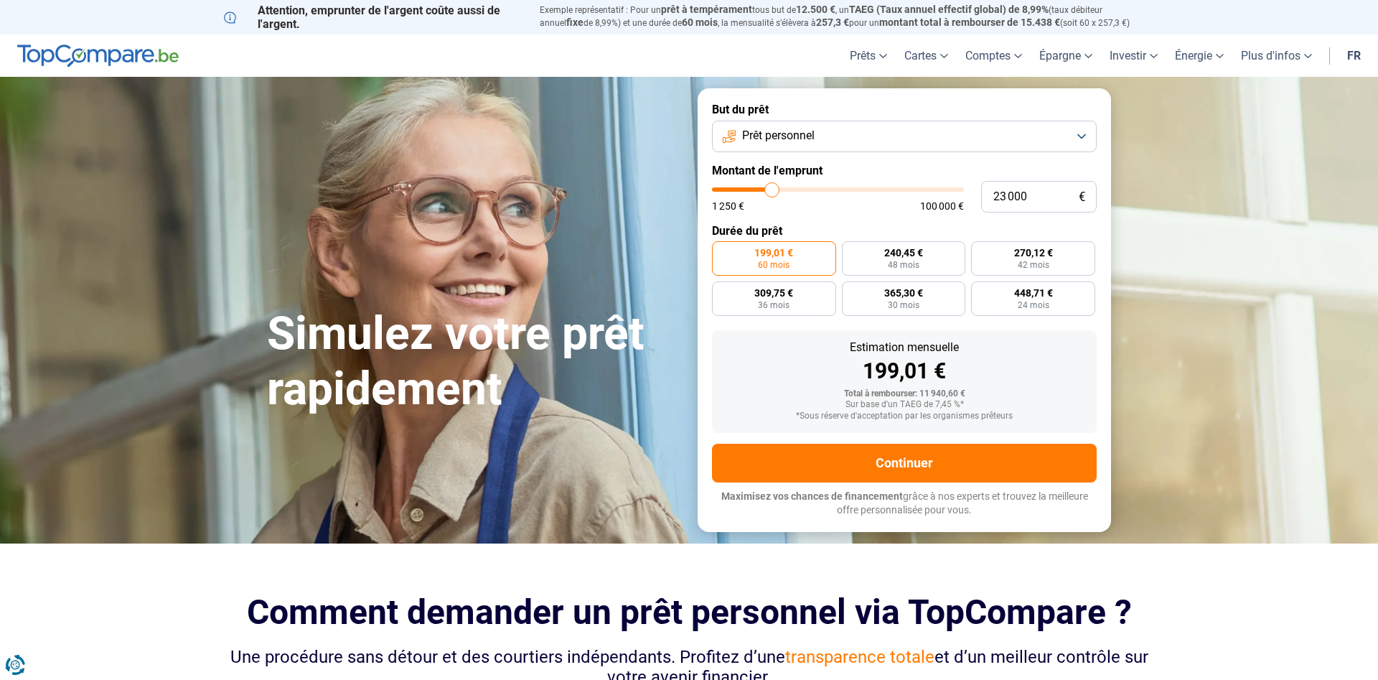
type input "22 750"
type input "22750"
type input "22 500"
type input "22500"
type input "21 500"
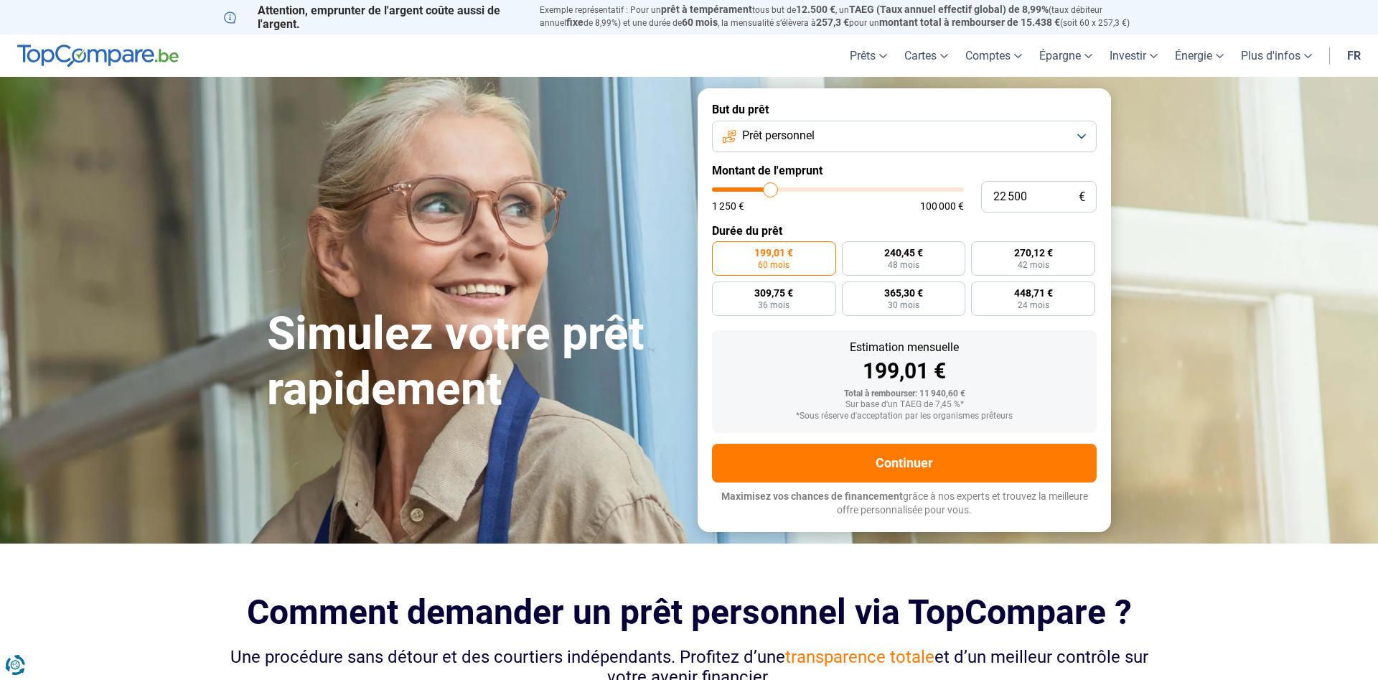
type input "21500"
type input "21 000"
drag, startPoint x: 741, startPoint y: 193, endPoint x: 767, endPoint y: 204, distance: 27.3
type input "21000"
click at [767, 192] on input "range" at bounding box center [838, 189] width 252 height 4
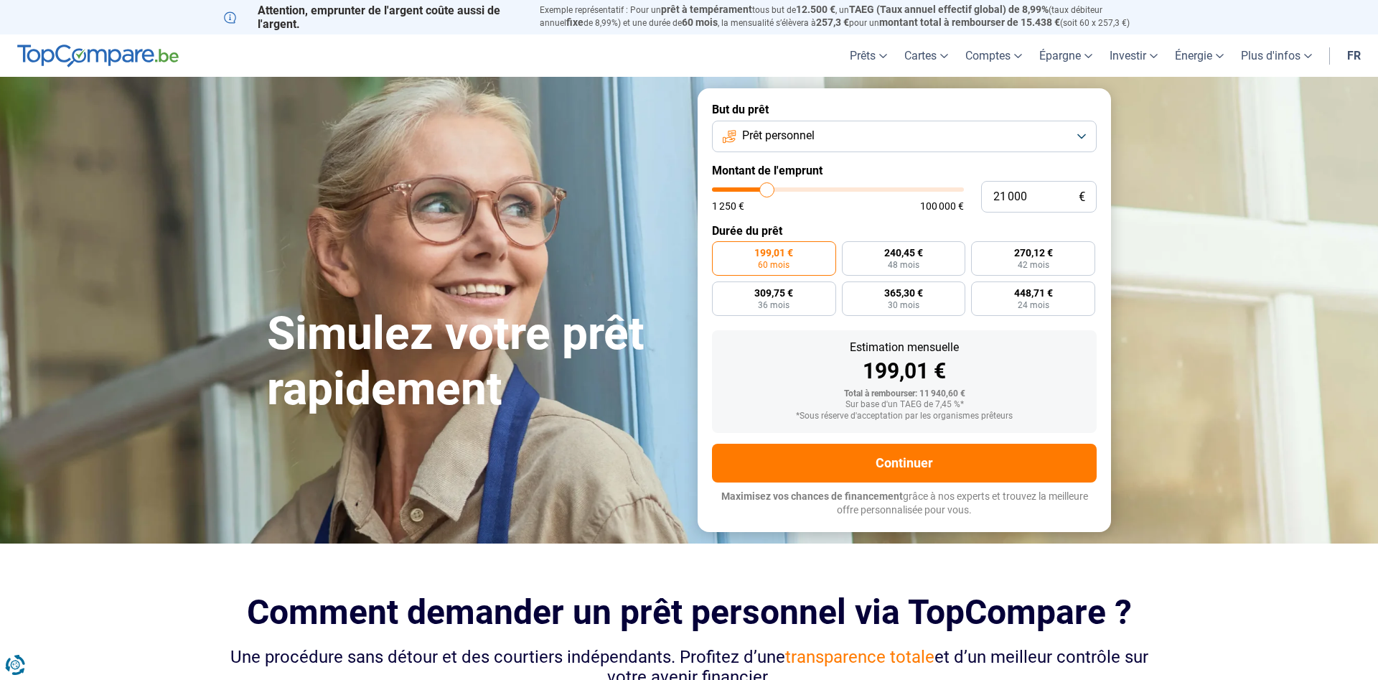
radio input "false"
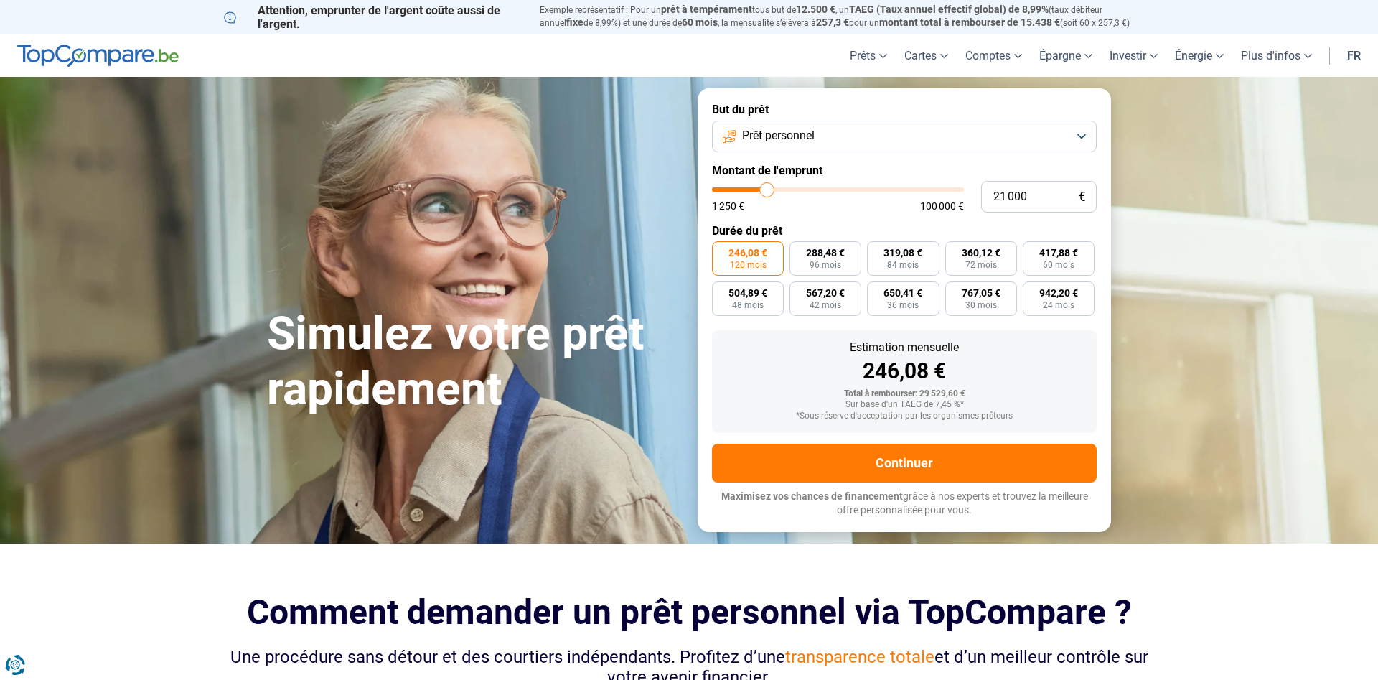
type input "21 500"
type input "21500"
type input "21 000"
type input "21000"
type input "20 750"
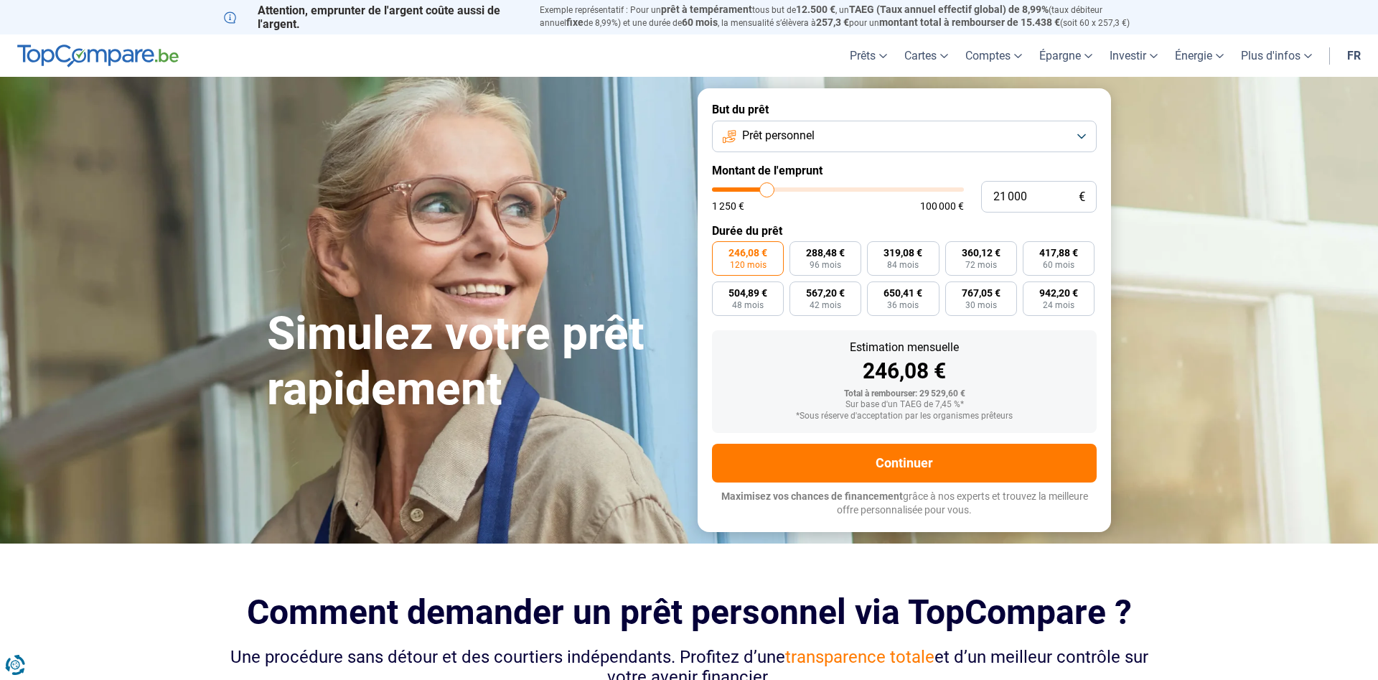
type input "20750"
type input "20 500"
type input "20500"
type input "19 500"
type input "19500"
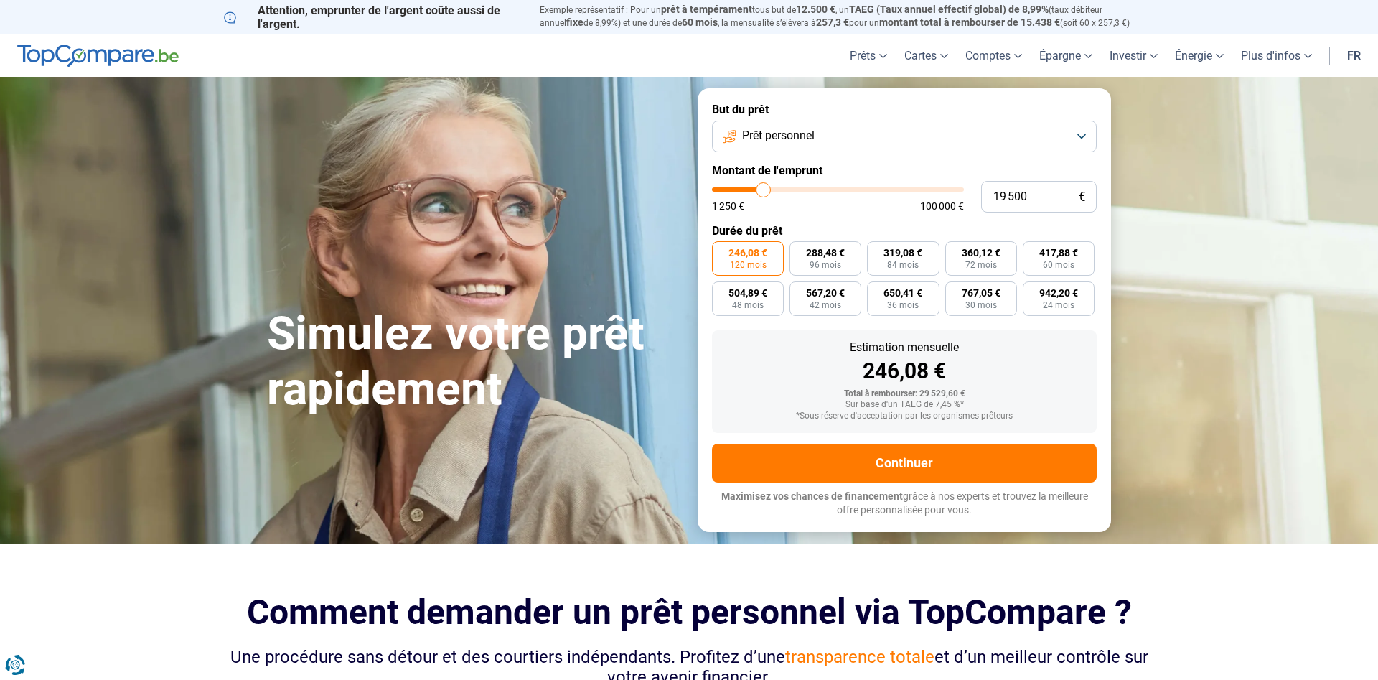
type input "19 250"
type input "19250"
type input "19 000"
type input "19000"
type input "18 750"
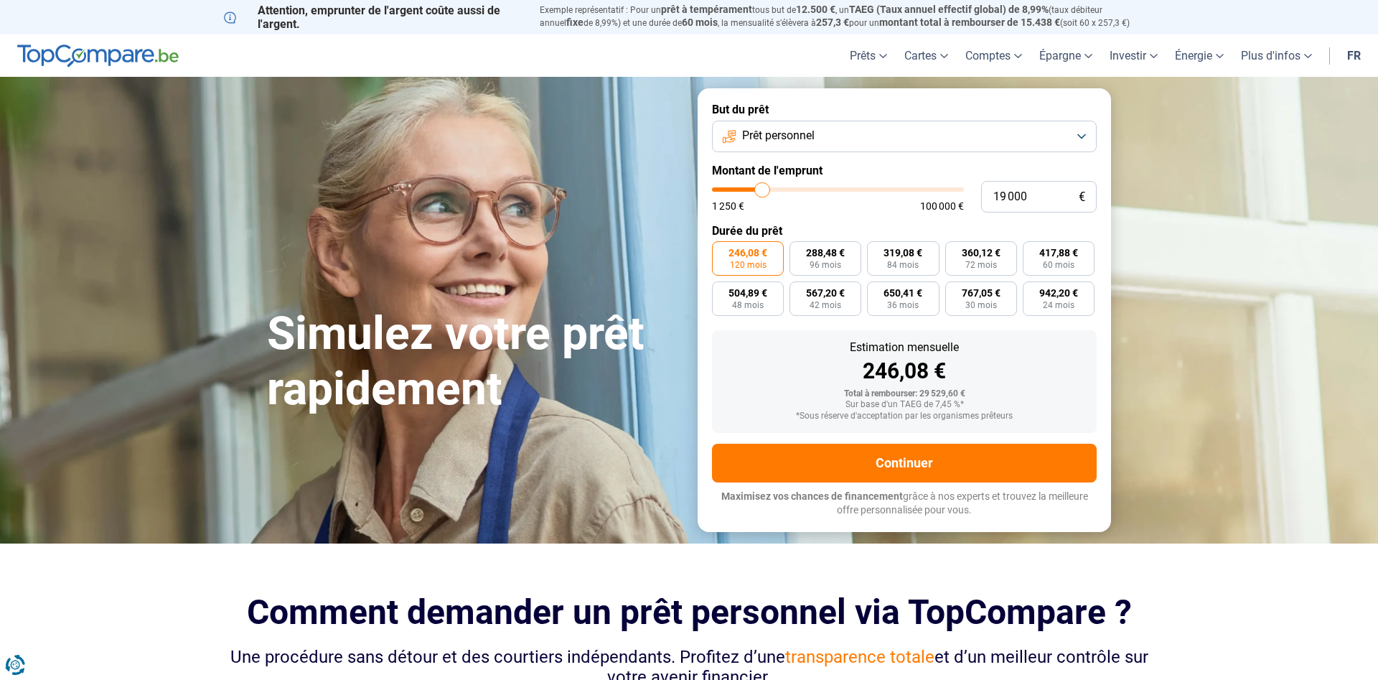
type input "18750"
type input "18 500"
type input "18500"
type input "18 250"
type input "18250"
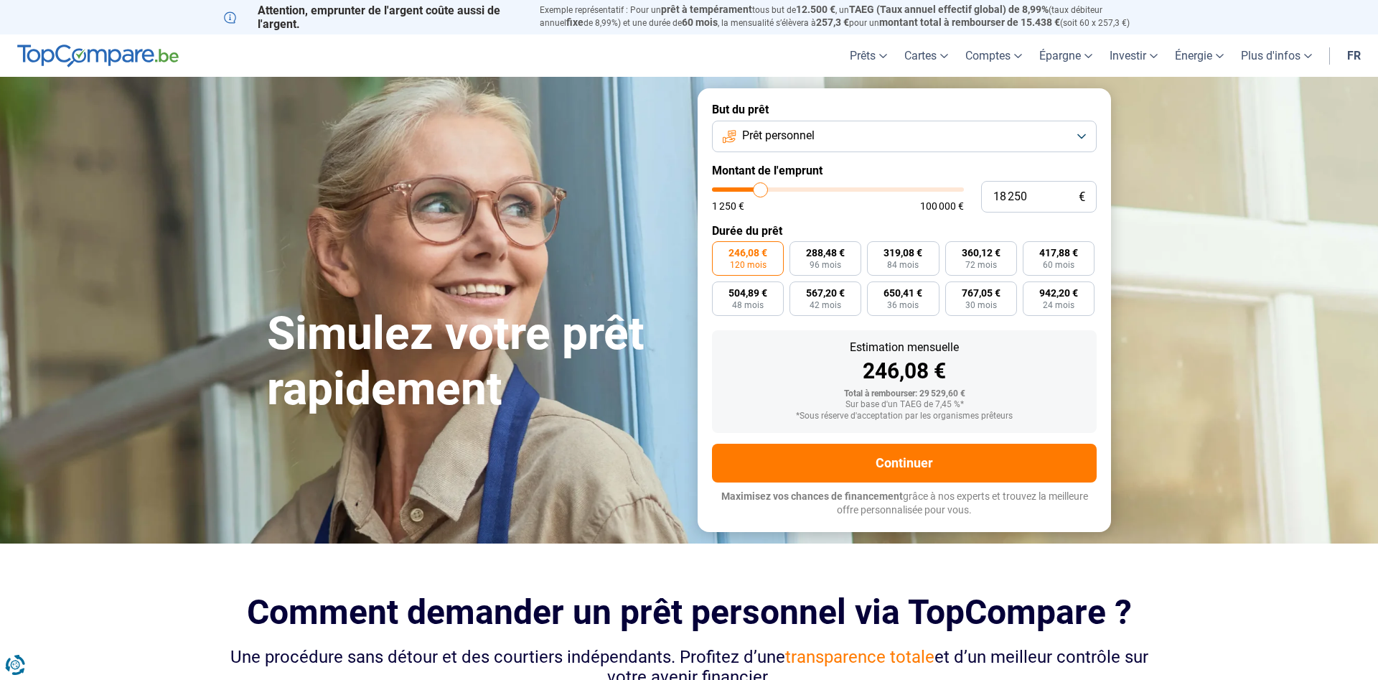
type input "17 500"
type input "17500"
type input "17 250"
type input "17250"
type input "17 000"
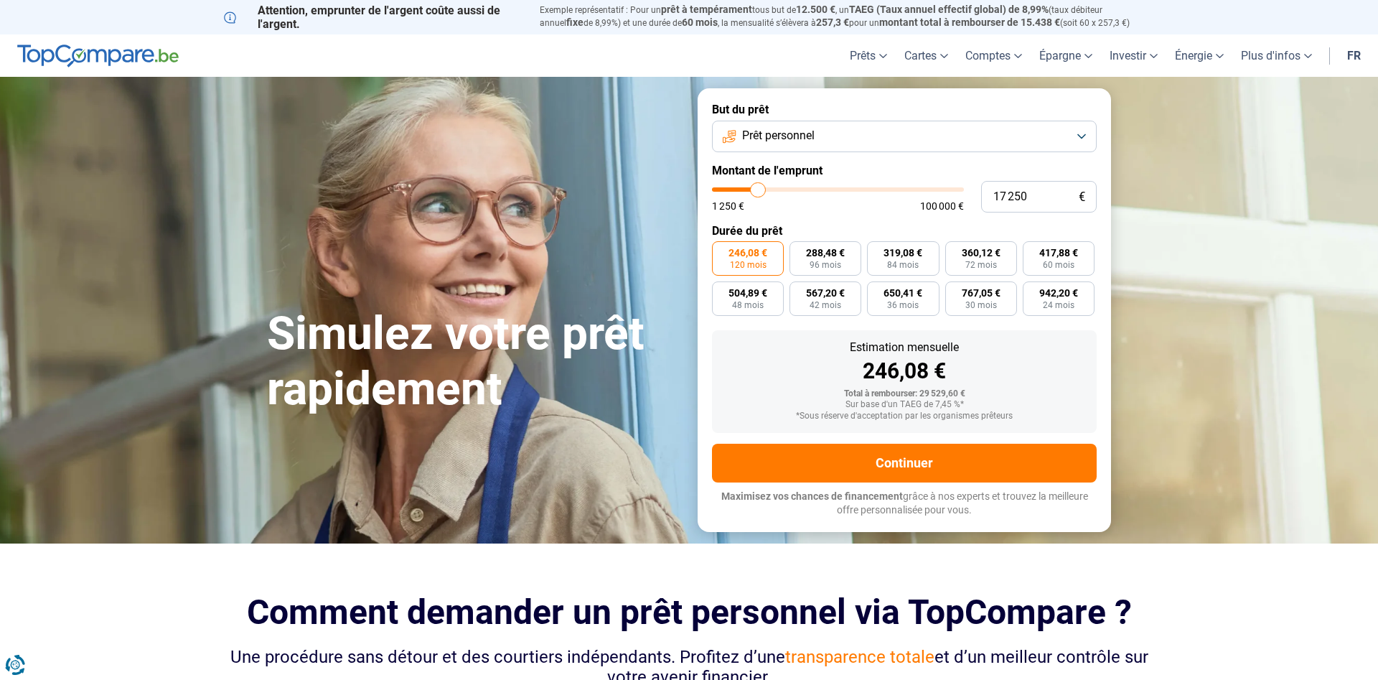
type input "17000"
type input "16 750"
type input "16750"
type input "16 250"
type input "16250"
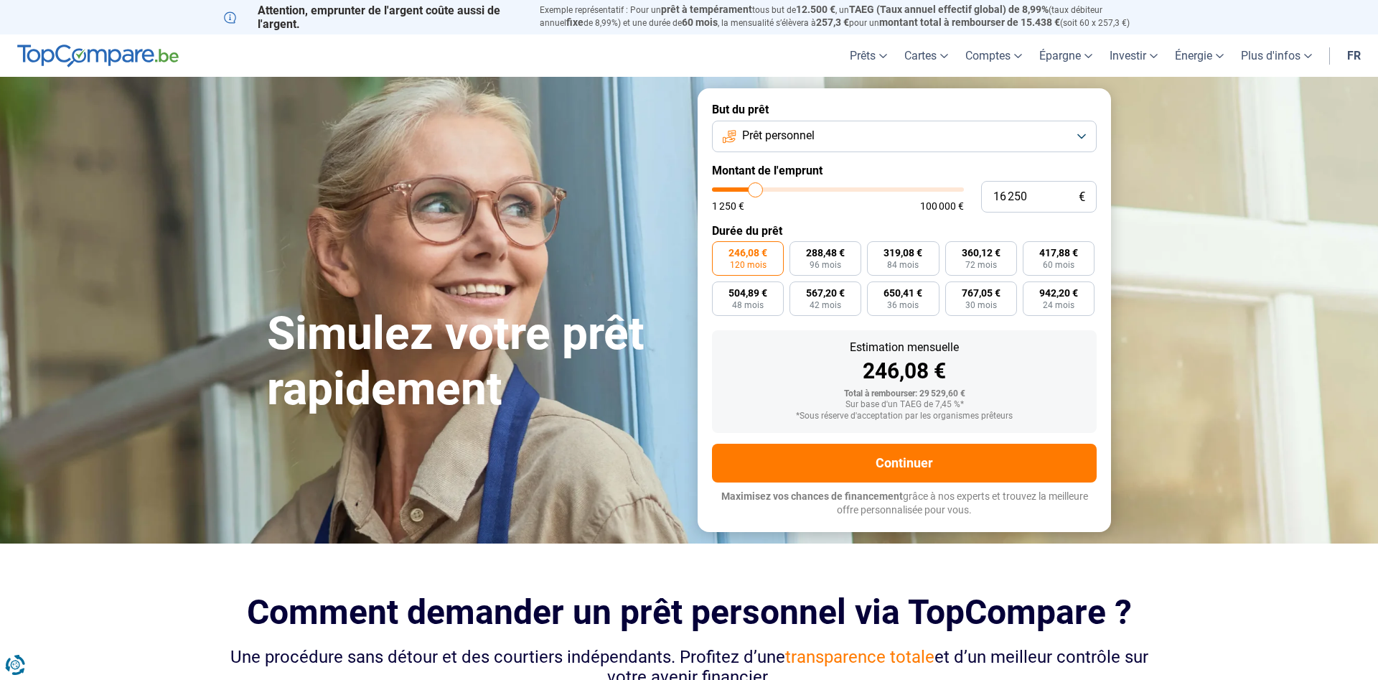
type input "15 750"
drag, startPoint x: 768, startPoint y: 188, endPoint x: 741, endPoint y: 196, distance: 28.4
click at [741, 192] on input "range" at bounding box center [838, 189] width 252 height 4
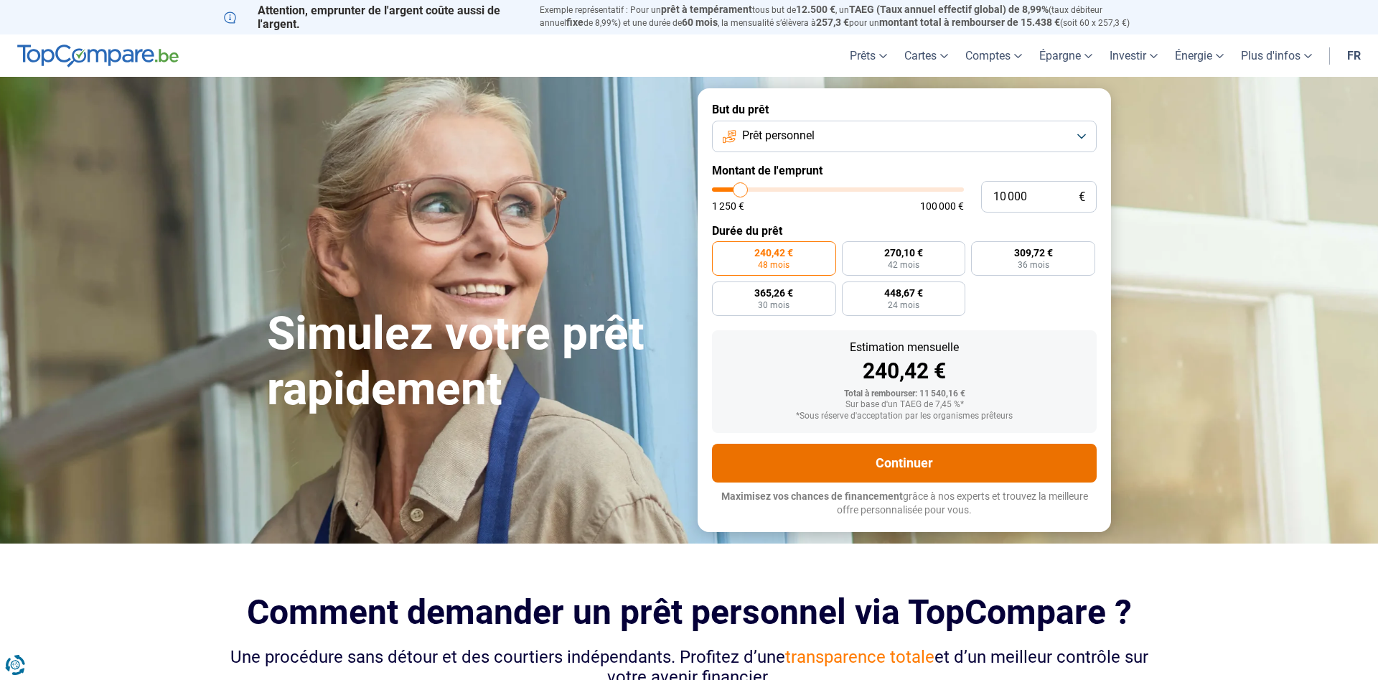
click at [919, 459] on button "Continuer" at bounding box center [904, 463] width 385 height 39
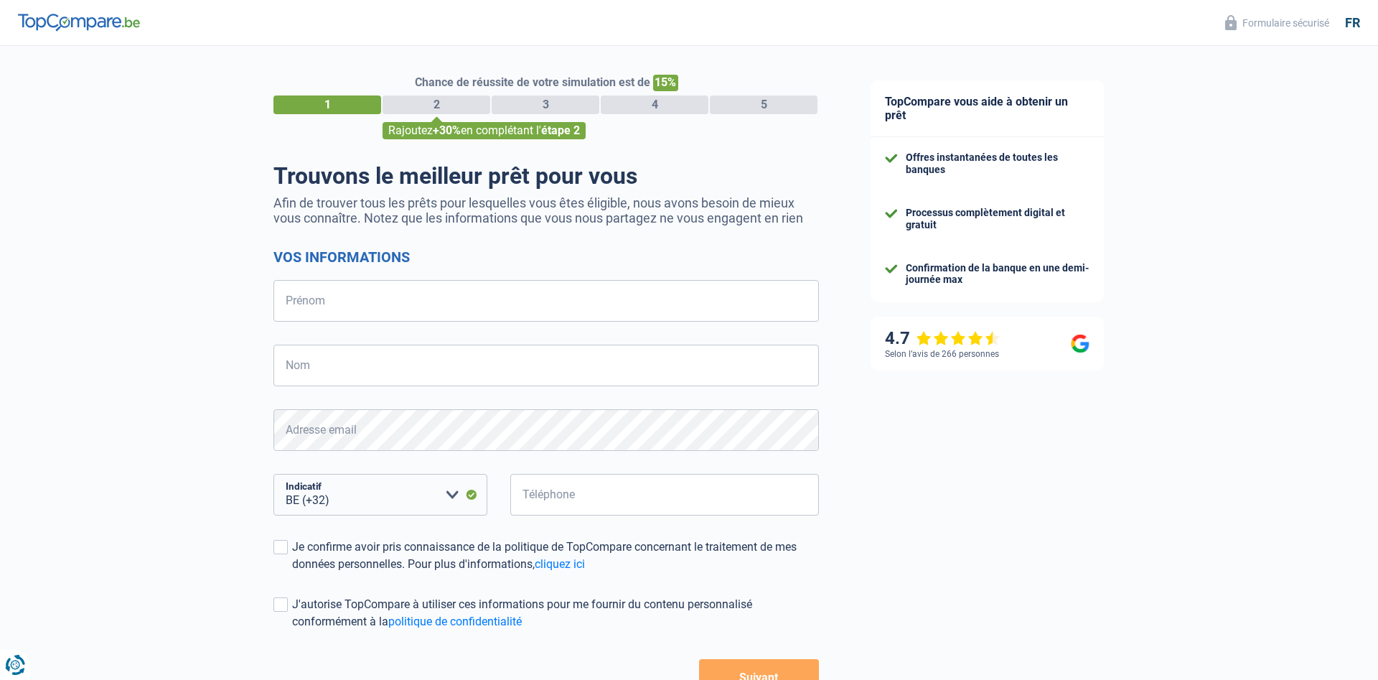
select select "32"
